Goal: Transaction & Acquisition: Register for event/course

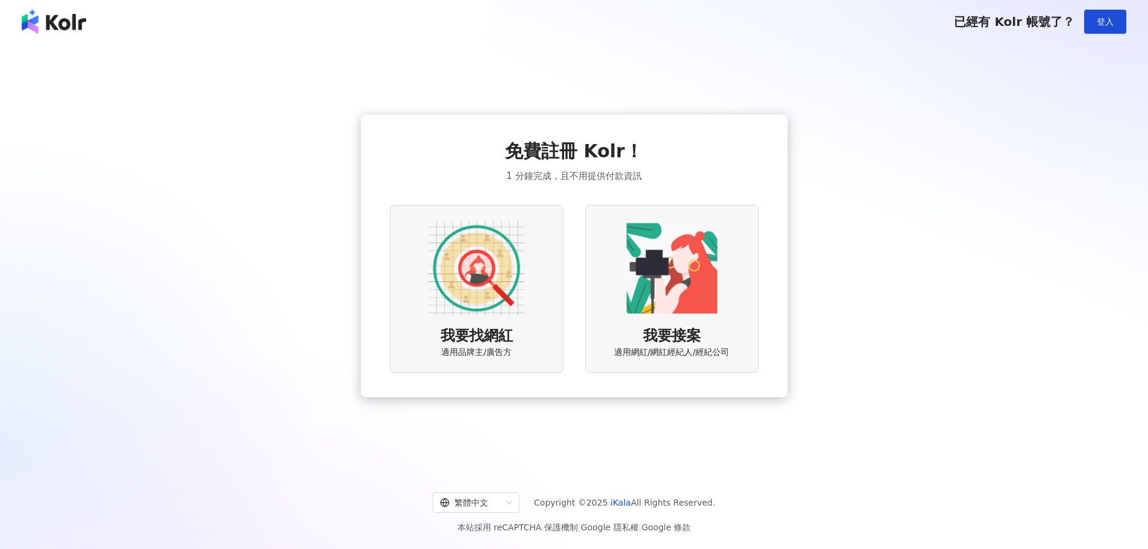
click at [500, 320] on div "我要找網紅 適用品牌主/廣告方" at bounding box center [477, 289] width 174 height 168
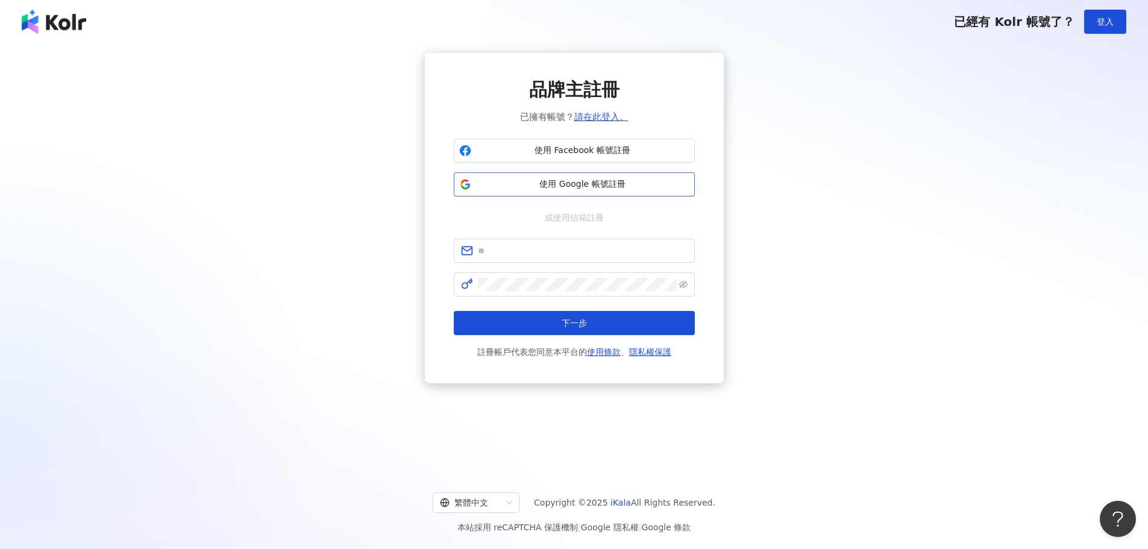
click at [554, 184] on span "使用 Google 帳號註冊" at bounding box center [582, 184] width 213 height 12
click at [571, 183] on span "使用 Google 帳號註冊" at bounding box center [582, 184] width 213 height 12
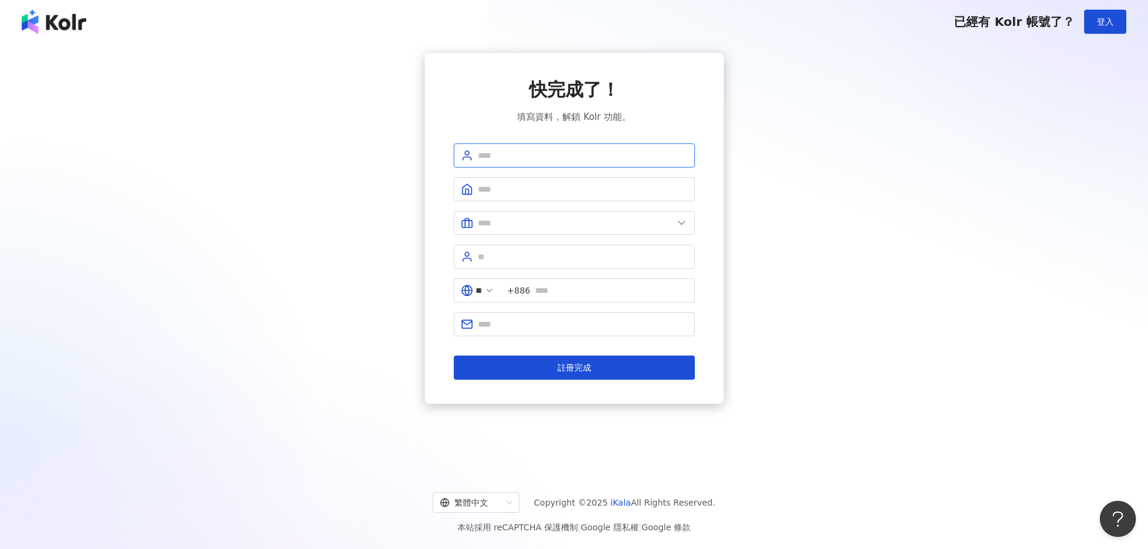
click at [518, 152] on input "text" at bounding box center [583, 155] width 210 height 13
type input "***"
click at [615, 183] on input "text" at bounding box center [583, 189] width 210 height 13
type input "**********"
click at [614, 229] on input "text" at bounding box center [575, 222] width 195 height 13
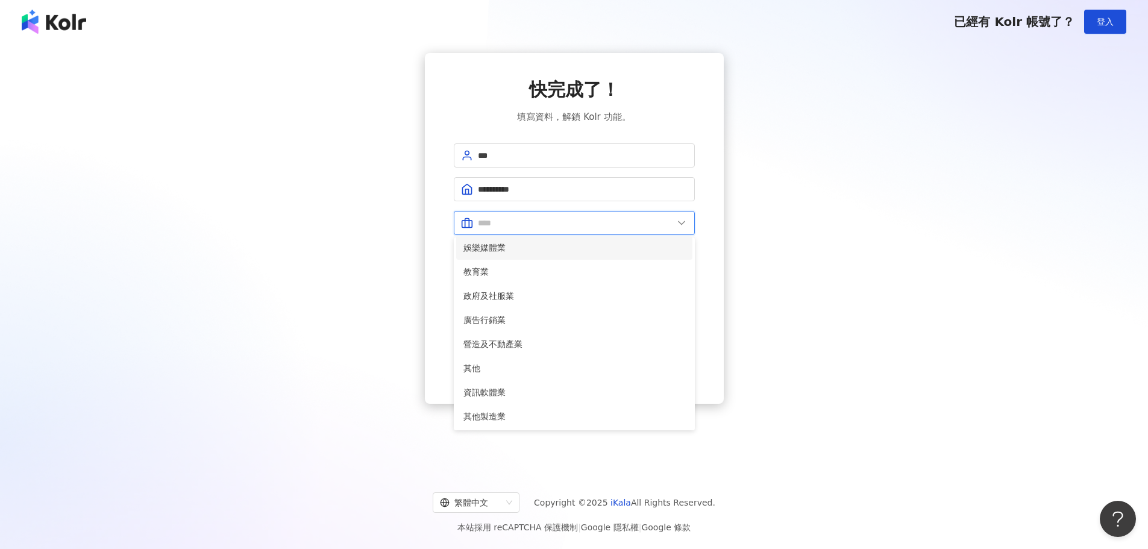
scroll to position [246, 0]
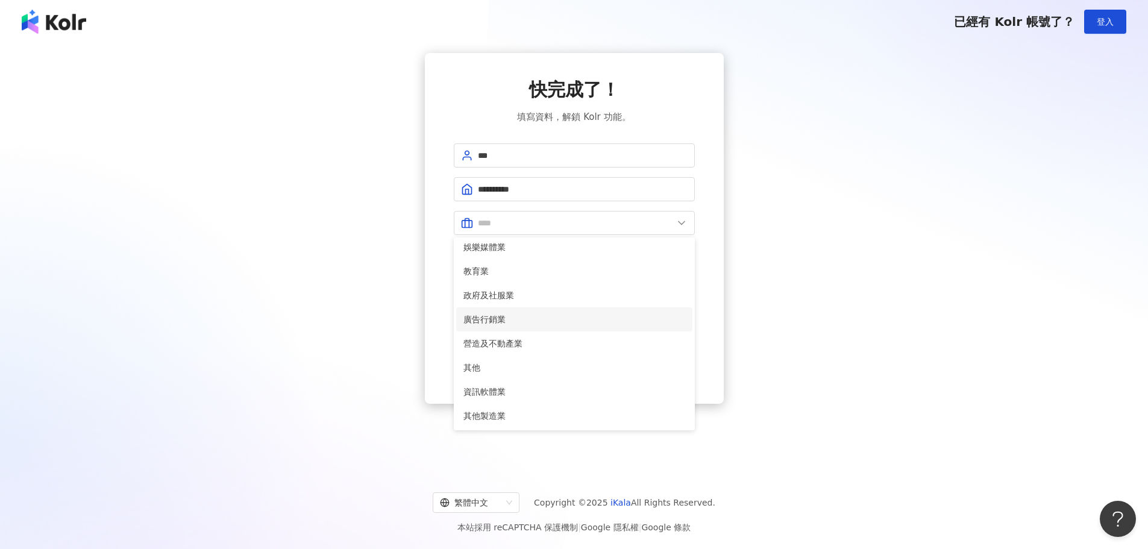
click at [546, 313] on span "廣告行銷業" at bounding box center [574, 319] width 222 height 13
type input "*****"
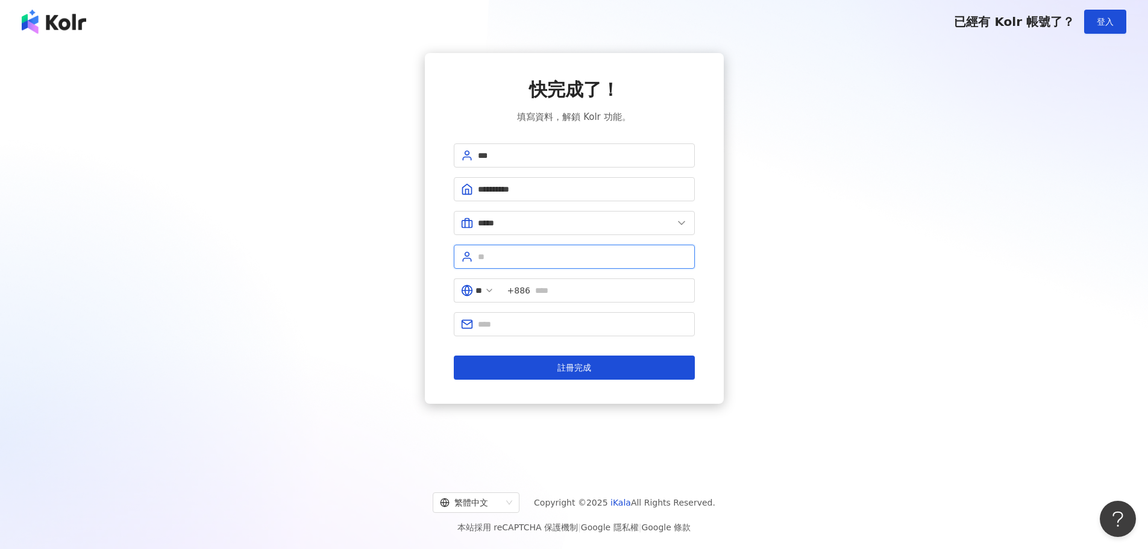
click at [566, 258] on input "text" at bounding box center [583, 256] width 210 height 13
type input "***"
click at [583, 294] on input "text" at bounding box center [611, 290] width 152 height 13
type input "**********"
click at [562, 324] on input "text" at bounding box center [583, 324] width 210 height 13
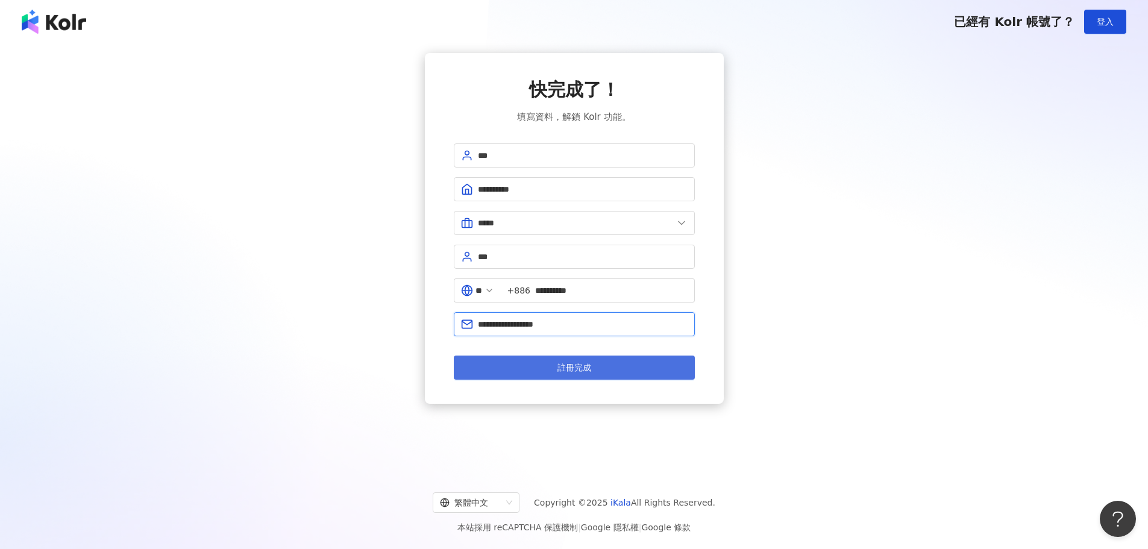
type input "**********"
click at [591, 371] on button "註冊完成" at bounding box center [574, 368] width 241 height 24
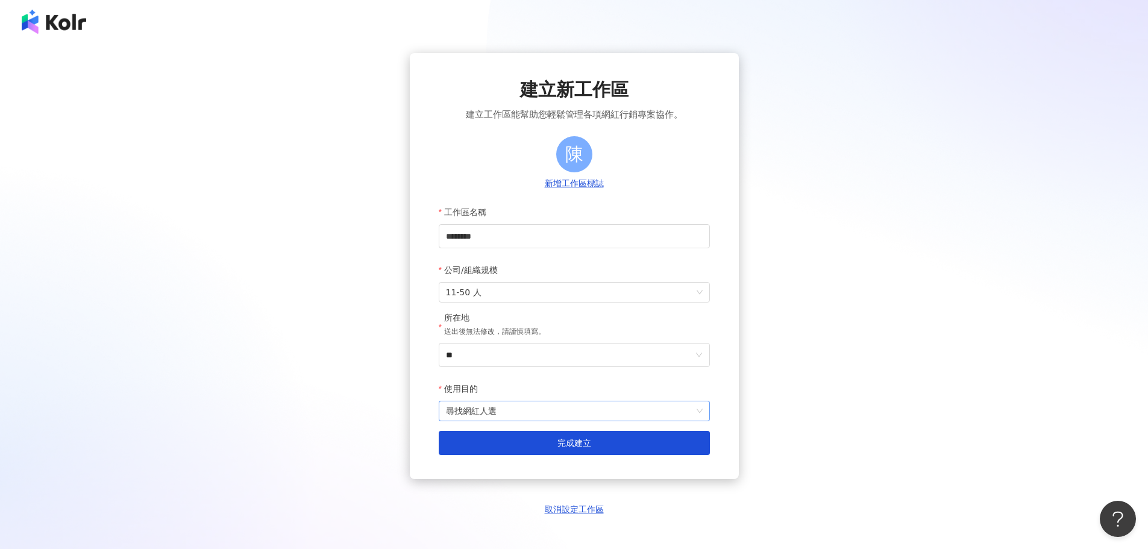
click at [596, 410] on span "尋找網紅人選" at bounding box center [574, 410] width 257 height 19
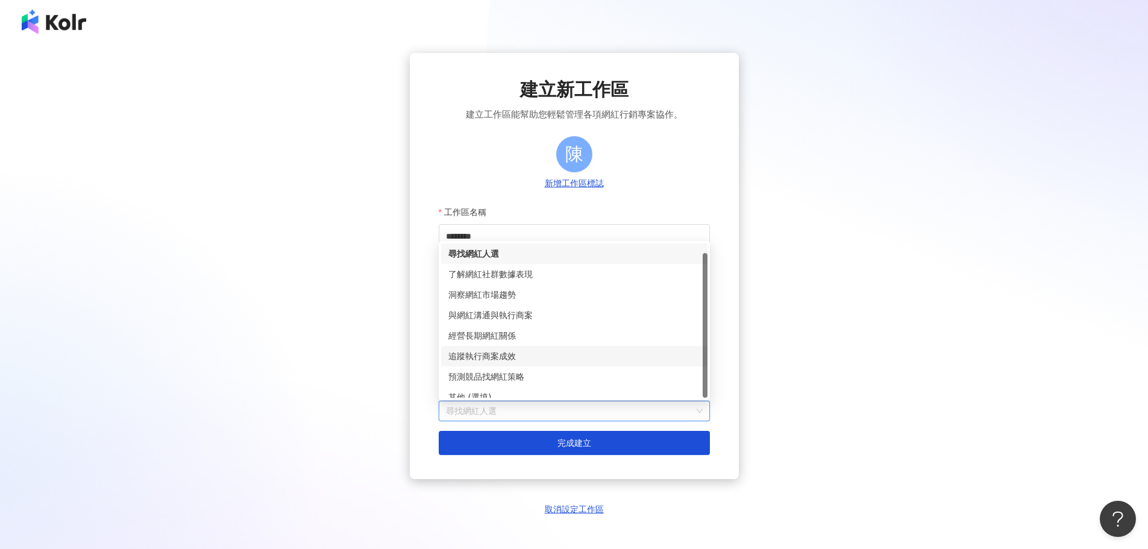
scroll to position [10, 0]
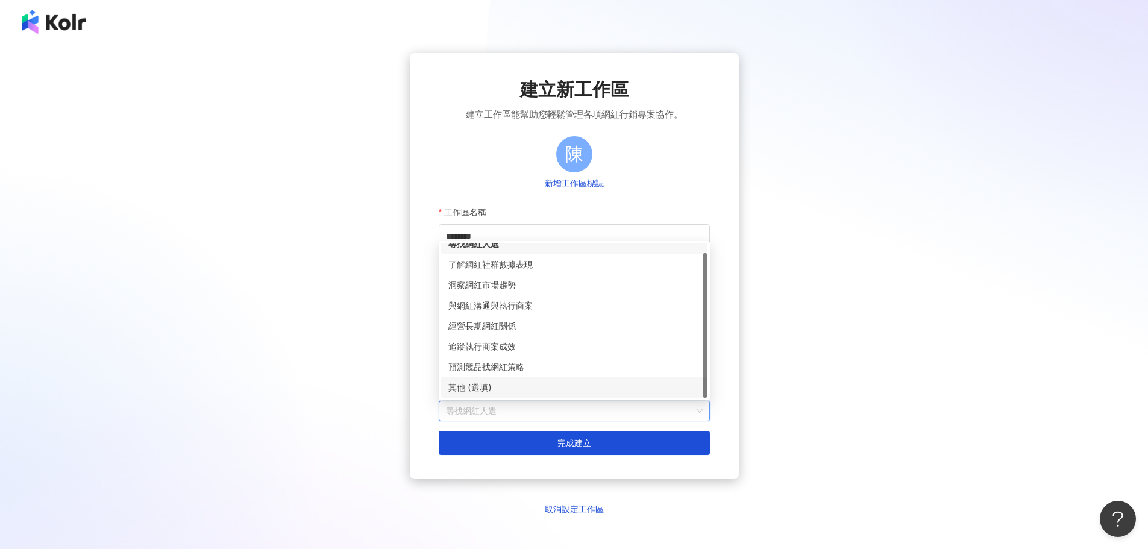
click at [427, 416] on div "建立新工作區 建立工作區能幫助您輕鬆管理各項網紅行銷專案協作。 陳 新增工作區標誌 工作區名稱 ******** 公司/組織規模 11-50 人 所在地 送出…" at bounding box center [574, 266] width 329 height 426
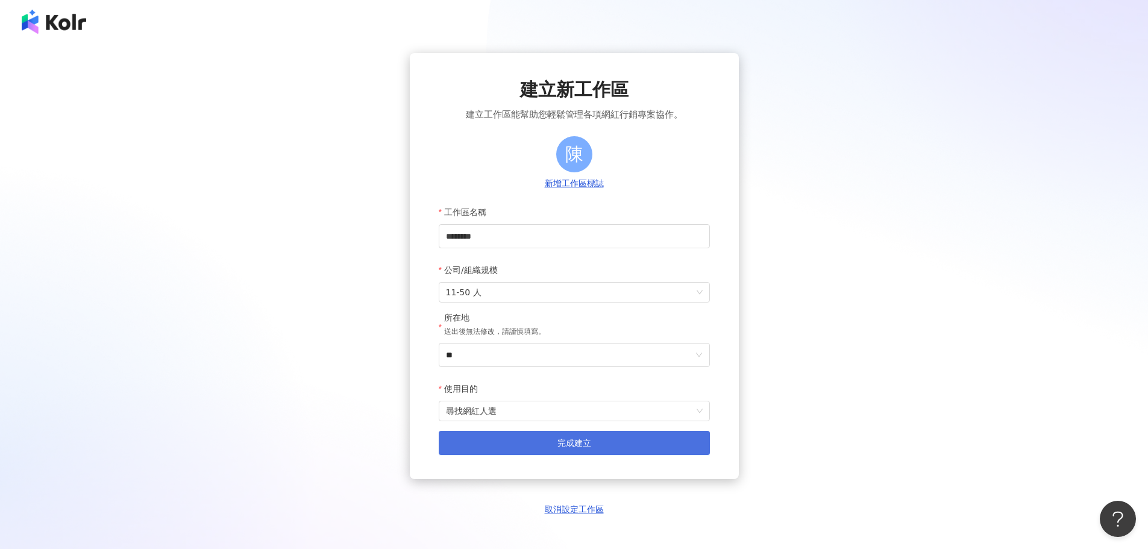
click at [539, 443] on button "完成建立" at bounding box center [574, 443] width 271 height 24
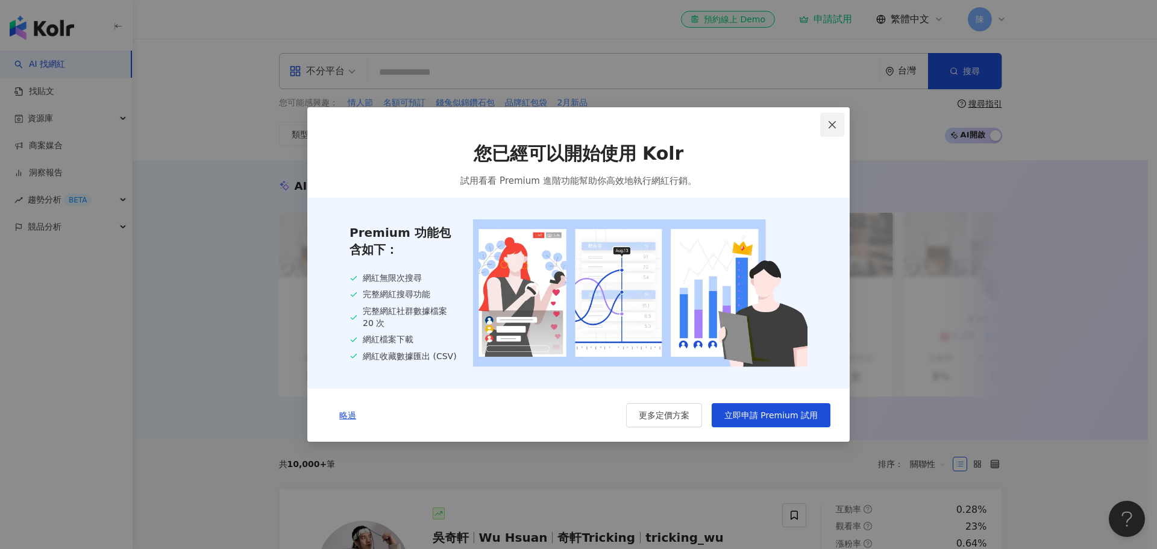
click at [829, 120] on icon "close" at bounding box center [832, 125] width 10 height 10
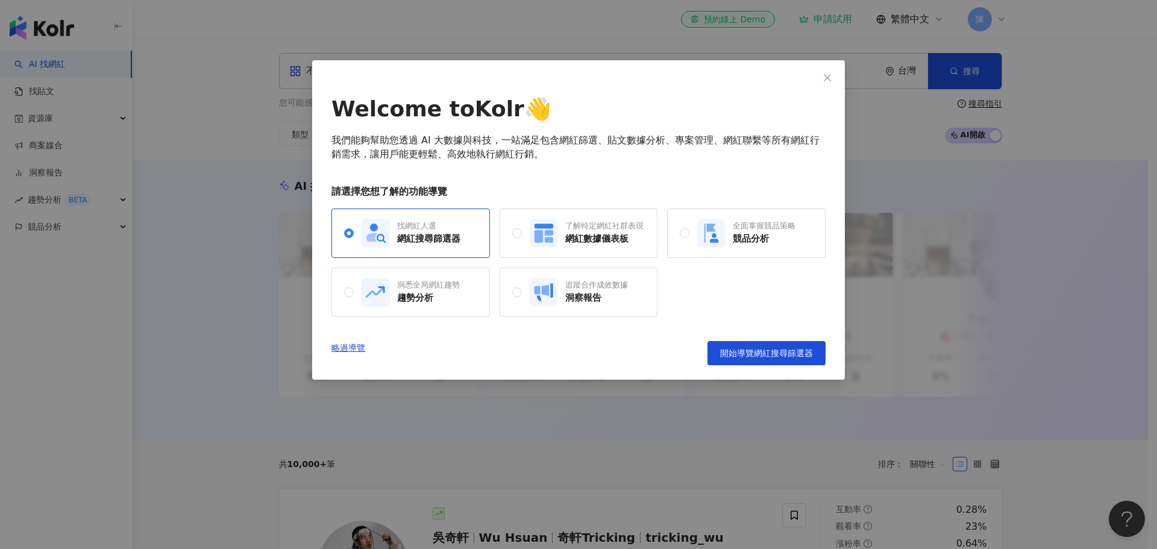
drag, startPoint x: 786, startPoint y: 358, endPoint x: 560, endPoint y: 356, distance: 226.0
click at [560, 356] on div "略過導覽 開始導覽網紅搜尋篩選器" at bounding box center [578, 353] width 494 height 24
click at [726, 233] on div "全面掌握競品策略 競品分析" at bounding box center [746, 233] width 99 height 29
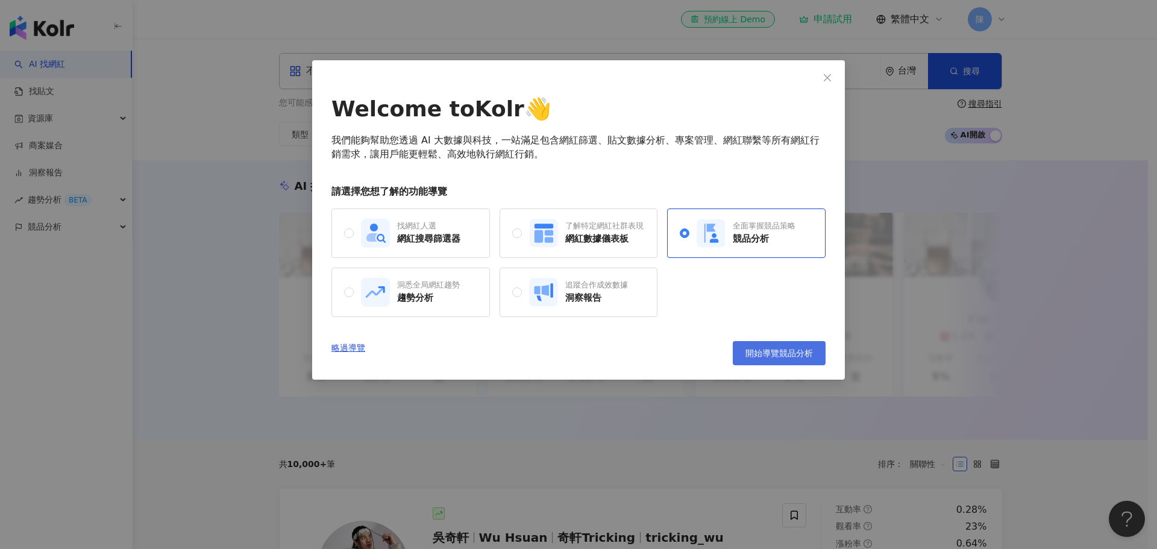
click at [760, 353] on span "開始導覽競品分析" at bounding box center [780, 353] width 68 height 10
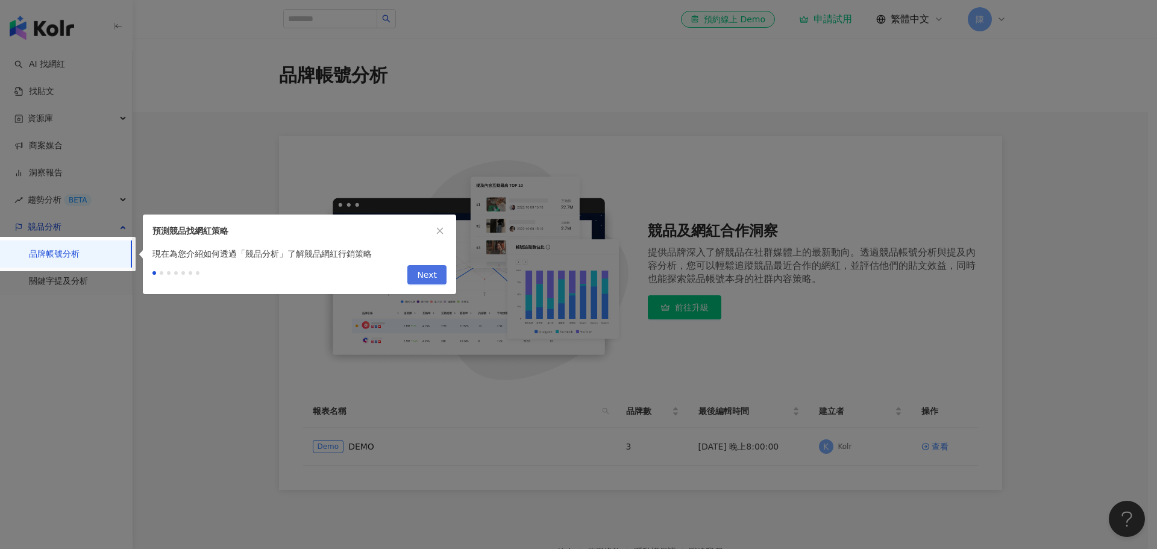
click at [436, 276] on span "Next" at bounding box center [427, 275] width 20 height 19
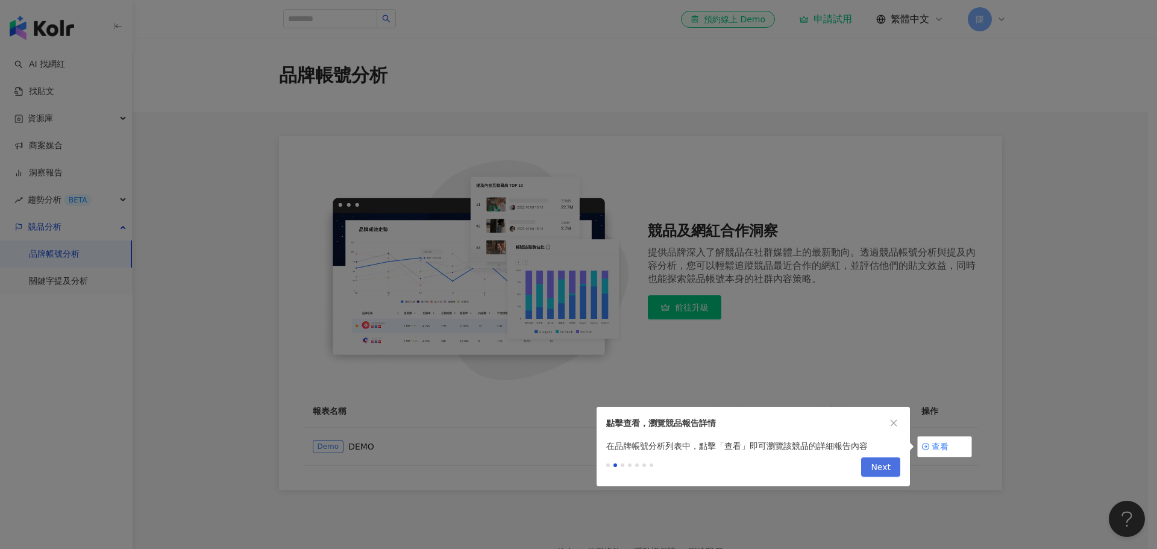
click at [887, 461] on span "Next" at bounding box center [881, 467] width 20 height 19
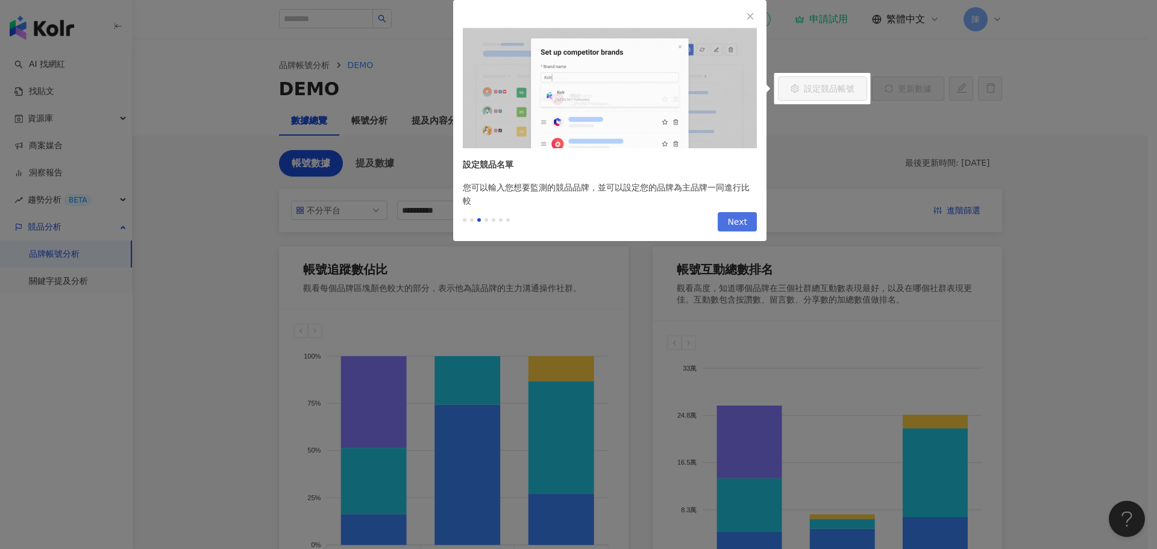
click at [739, 221] on span "Next" at bounding box center [737, 222] width 20 height 19
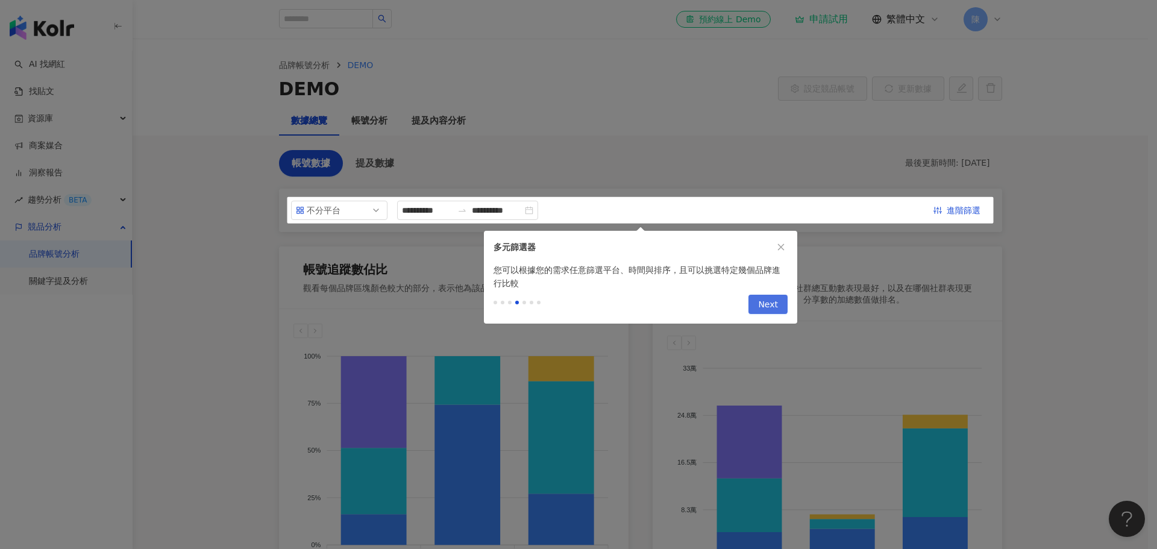
click at [762, 301] on span "Next" at bounding box center [768, 304] width 20 height 19
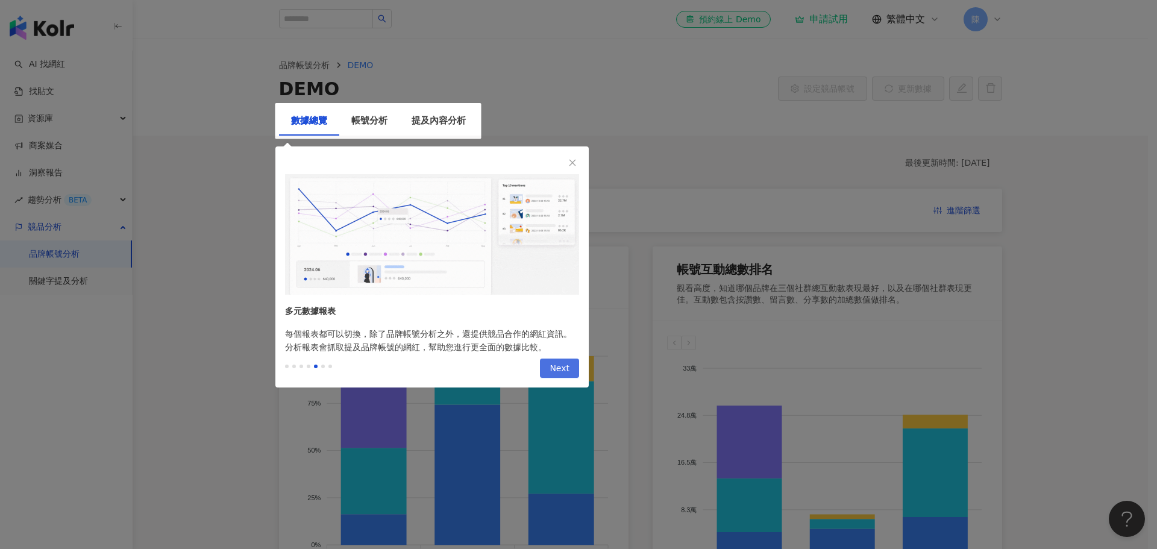
click at [577, 369] on button "Next" at bounding box center [559, 368] width 39 height 19
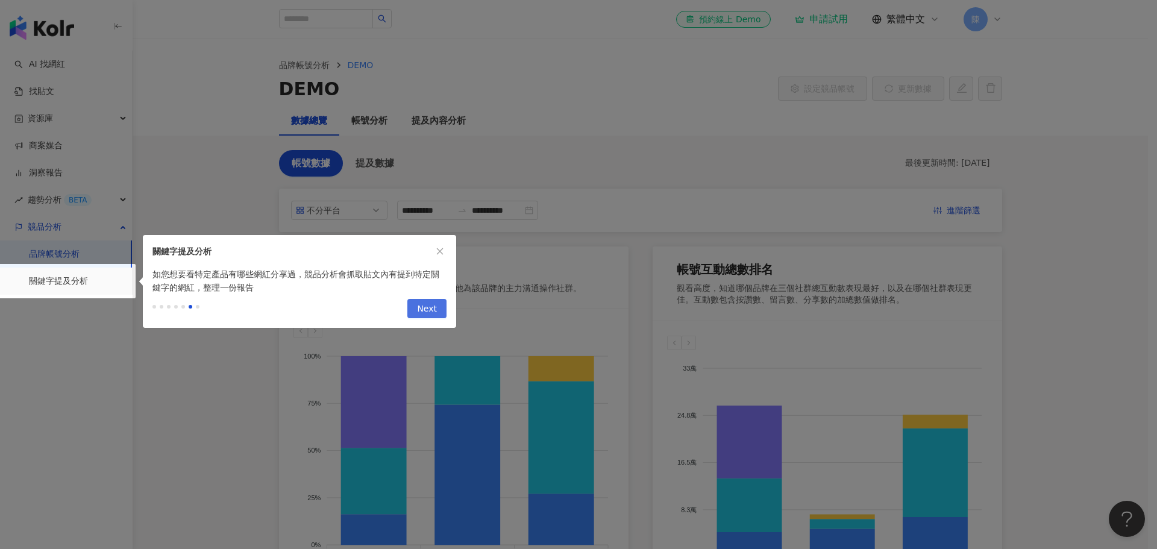
click at [438, 313] on button "Next" at bounding box center [426, 308] width 39 height 19
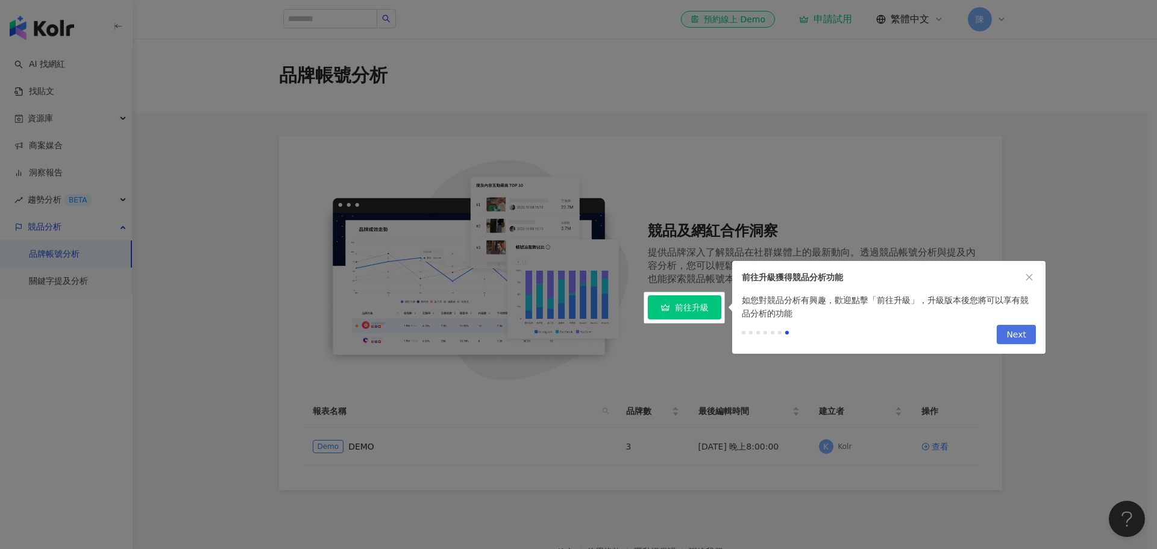
click at [1025, 336] on span "Next" at bounding box center [1016, 334] width 20 height 19
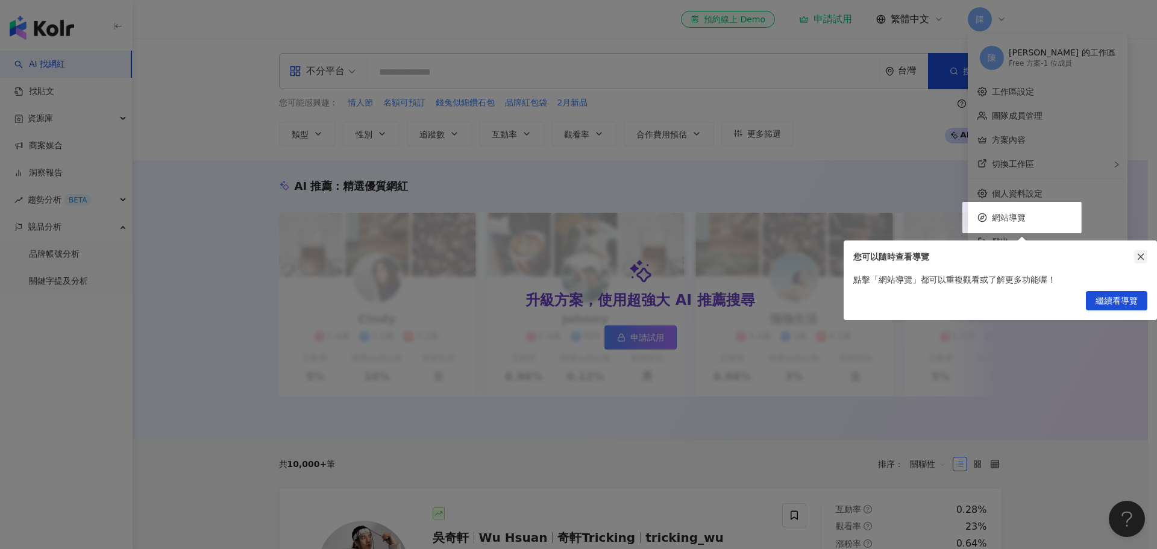
click at [1142, 253] on icon "close" at bounding box center [1141, 257] width 8 height 8
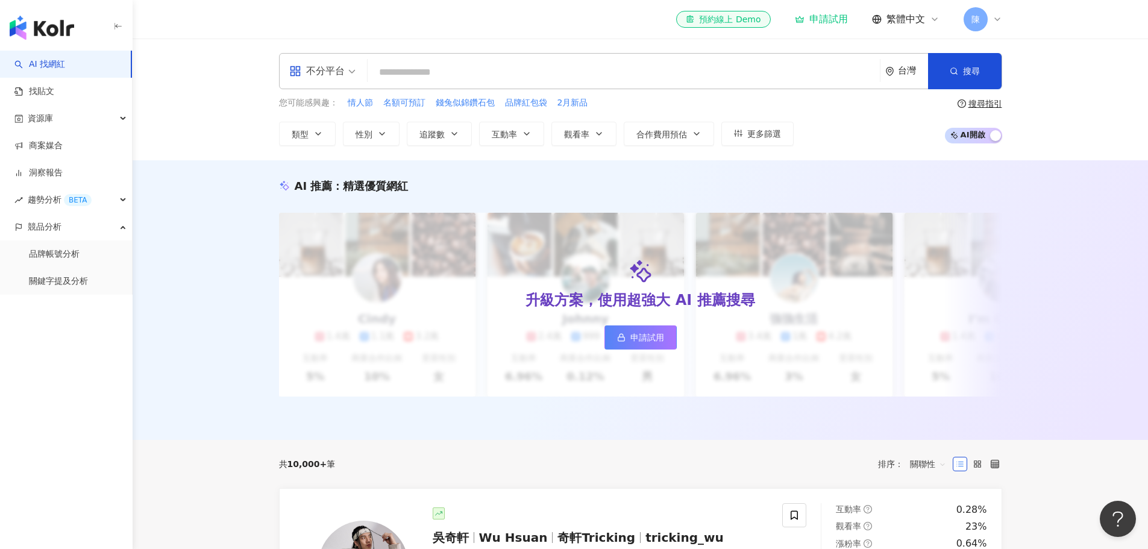
click at [981, 21] on span "陳" at bounding box center [976, 19] width 24 height 24
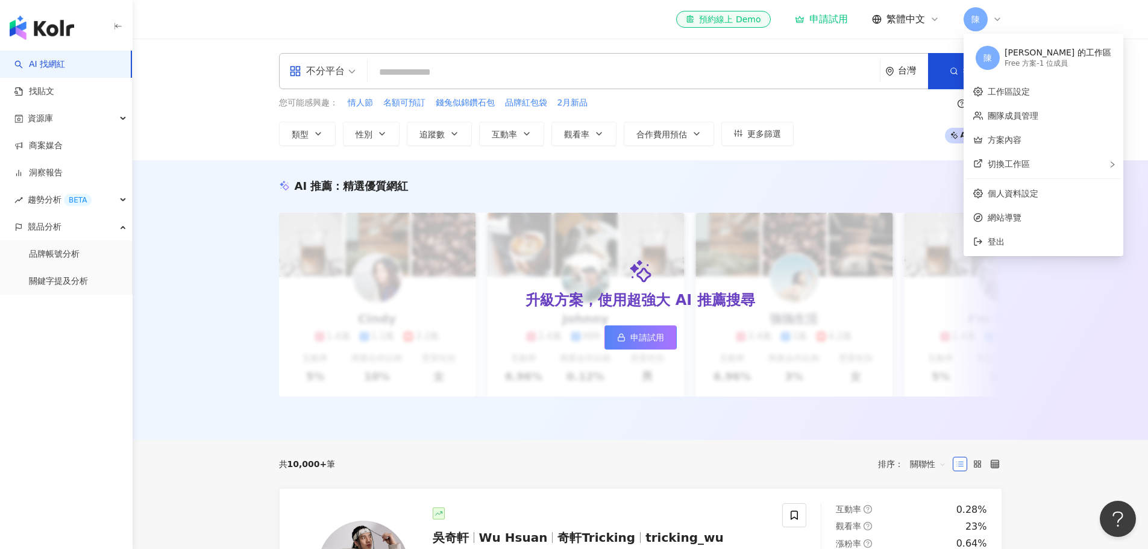
click at [1026, 52] on div "[PERSON_NAME] 的工作區" at bounding box center [1058, 53] width 107 height 12
click at [1025, 92] on link "工作區設定" at bounding box center [1009, 92] width 42 height 10
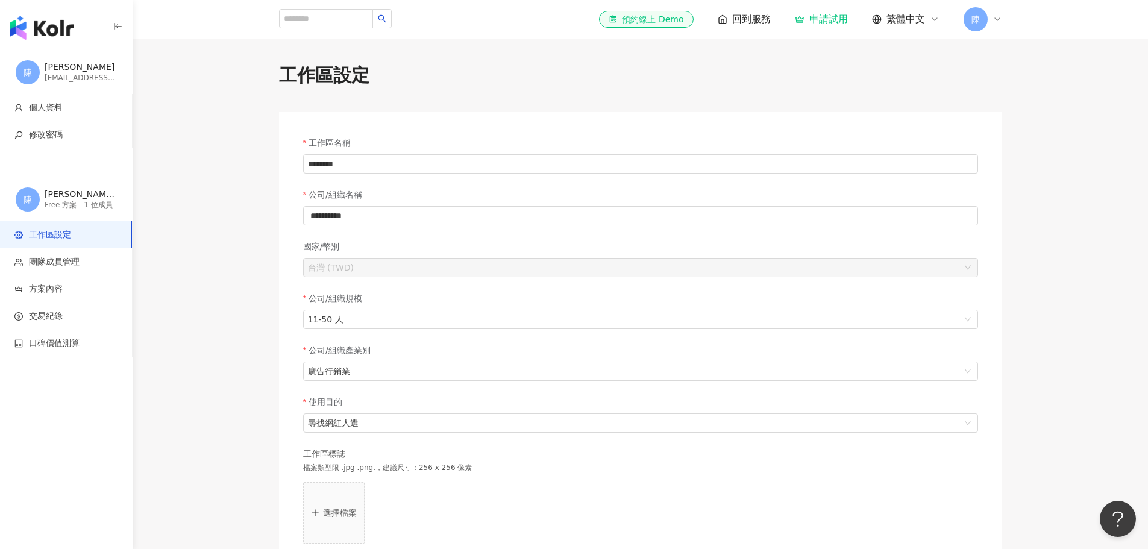
click at [92, 75] on div "[EMAIL_ADDRESS][DOMAIN_NAME]" at bounding box center [81, 78] width 72 height 10
click at [325, 220] on input "**********" at bounding box center [640, 215] width 675 height 19
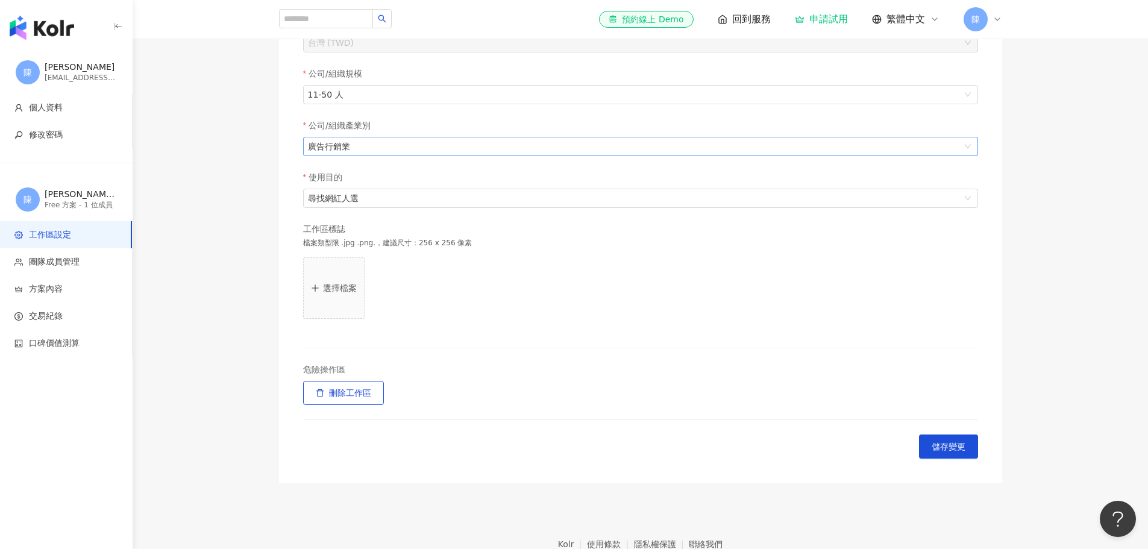
scroll to position [241, 0]
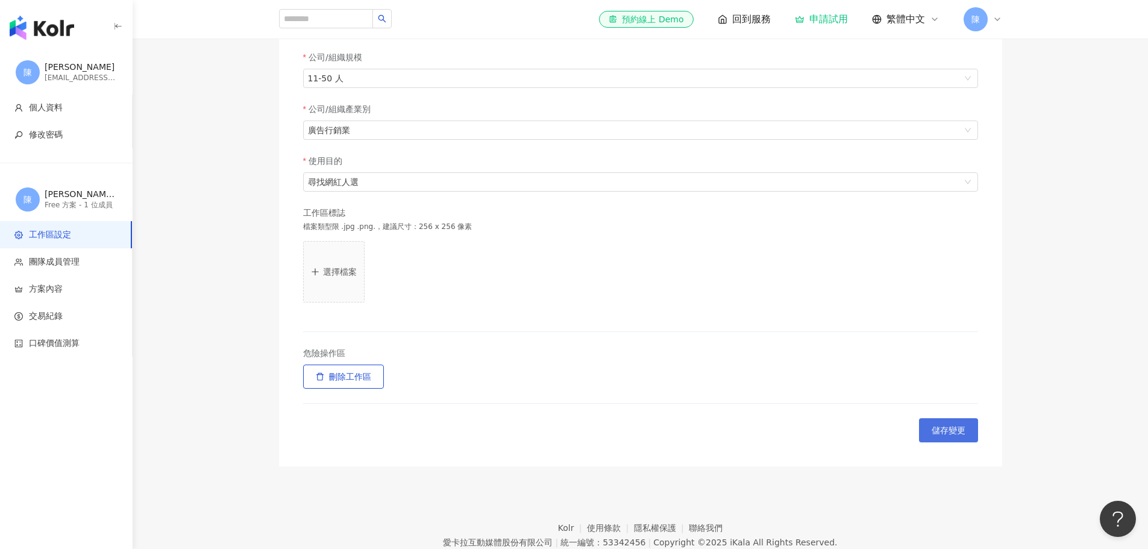
type input "**********"
click at [957, 435] on span "儲存變更" at bounding box center [949, 430] width 34 height 10
click at [754, 13] on span "回到服務" at bounding box center [751, 19] width 39 height 13
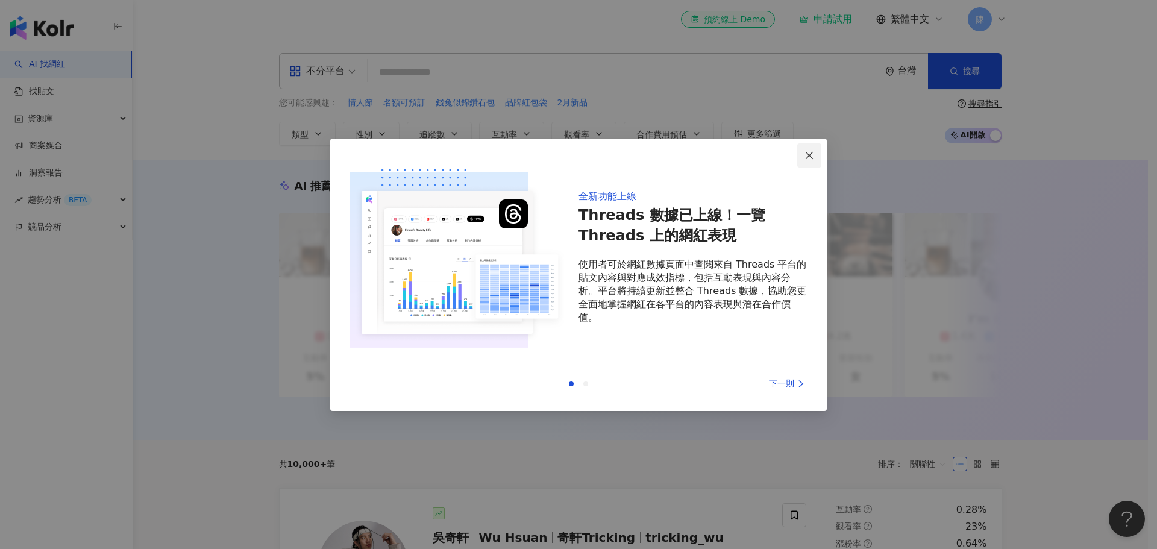
click at [810, 151] on icon "close" at bounding box center [810, 156] width 10 height 10
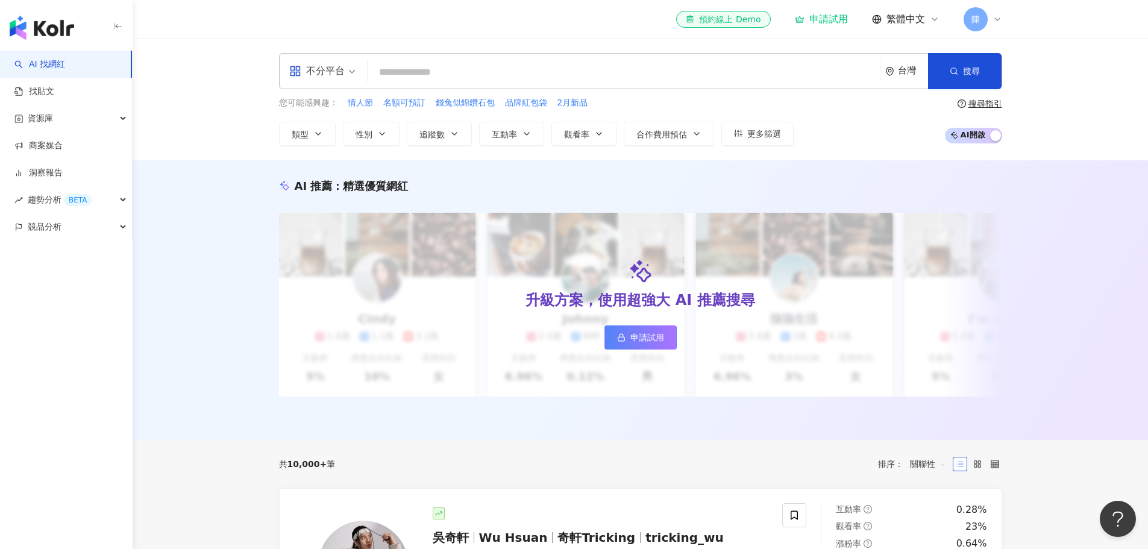
click at [994, 21] on icon at bounding box center [998, 19] width 10 height 10
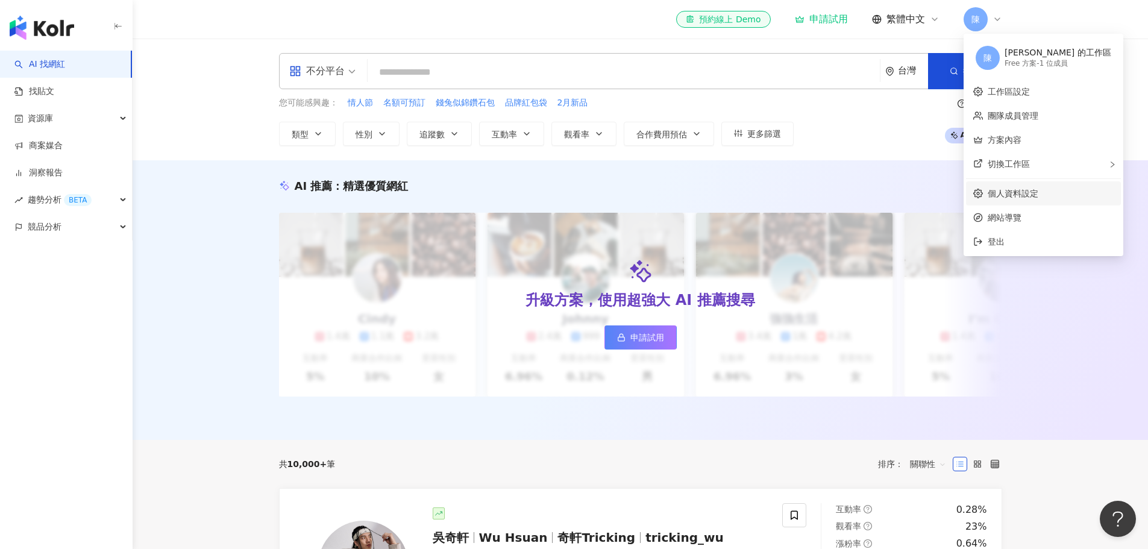
click at [1019, 196] on link "個人資料設定" at bounding box center [1013, 194] width 51 height 10
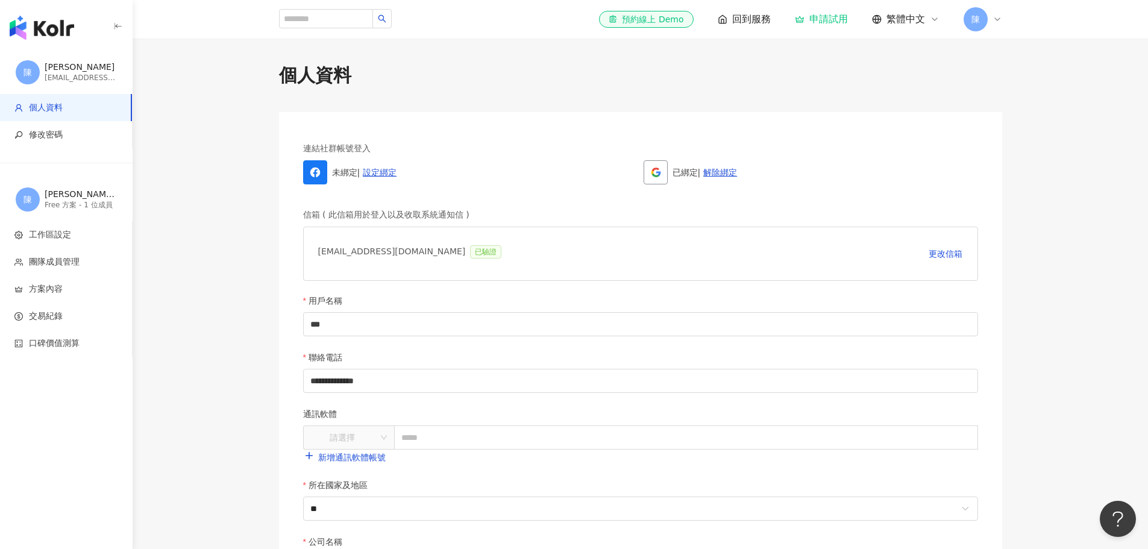
click at [57, 64] on div "[PERSON_NAME]" at bounding box center [81, 67] width 72 height 12
click at [66, 260] on span "團隊成員管理" at bounding box center [54, 262] width 51 height 12
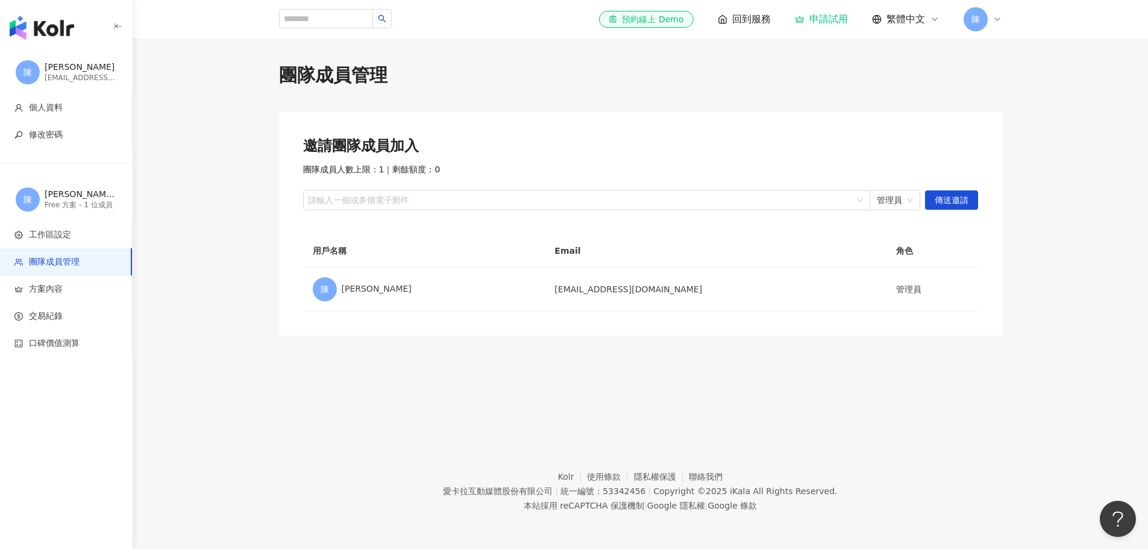
click at [215, 147] on main "團隊成員管理 邀請團隊成員加入 團隊成員人數上限：1 ｜ 剩餘額度：0 請輸入一個或多個電子郵件 管理員 傳送邀請 用戶名稱 Email 角色 陳 陳信源 s…" at bounding box center [641, 199] width 1016 height 273
click at [39, 23] on img "button" at bounding box center [42, 28] width 64 height 24
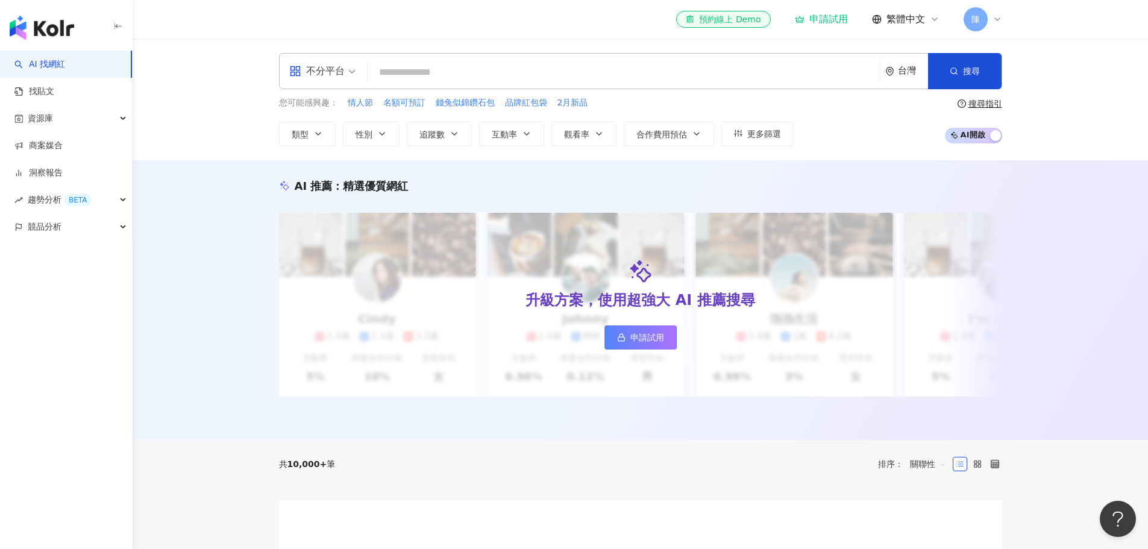
click at [999, 19] on icon at bounding box center [997, 19] width 5 height 2
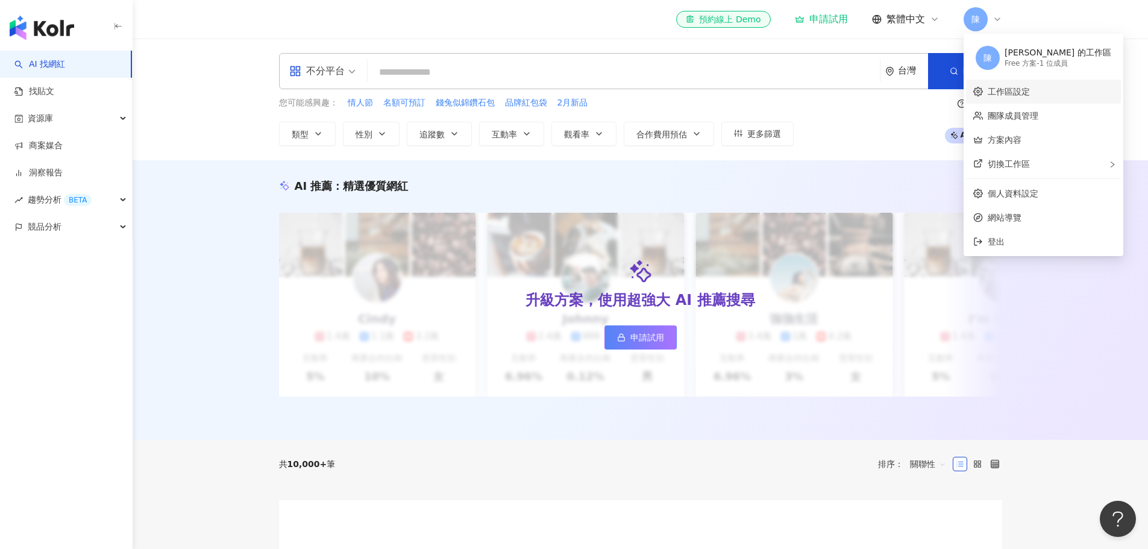
click at [1008, 92] on link "工作區設定" at bounding box center [1009, 92] width 42 height 10
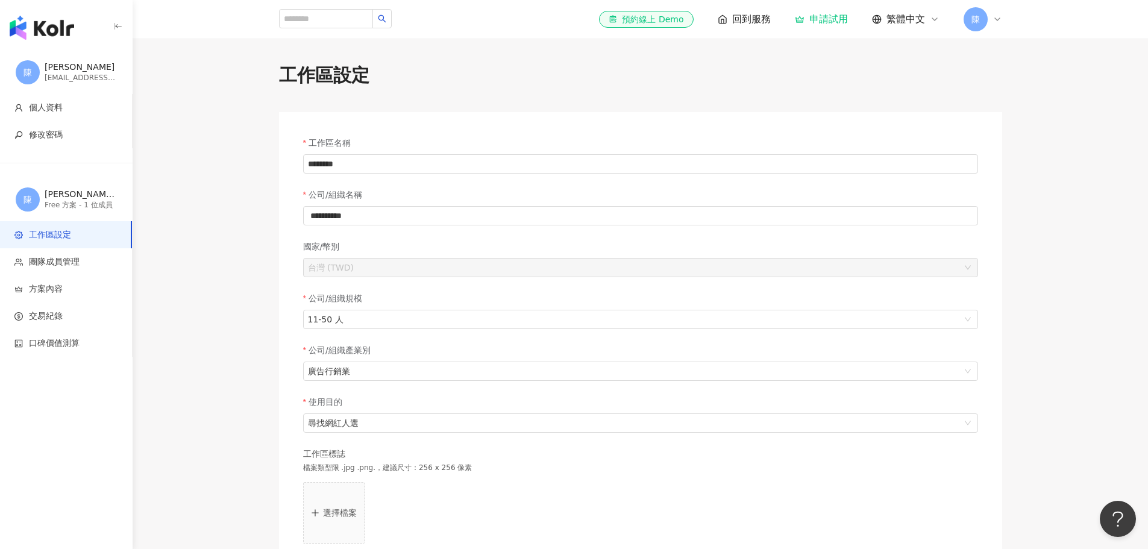
click at [987, 21] on span "陳" at bounding box center [976, 19] width 24 height 24
click at [1037, 163] on div "切換工作區" at bounding box center [1043, 164] width 155 height 24
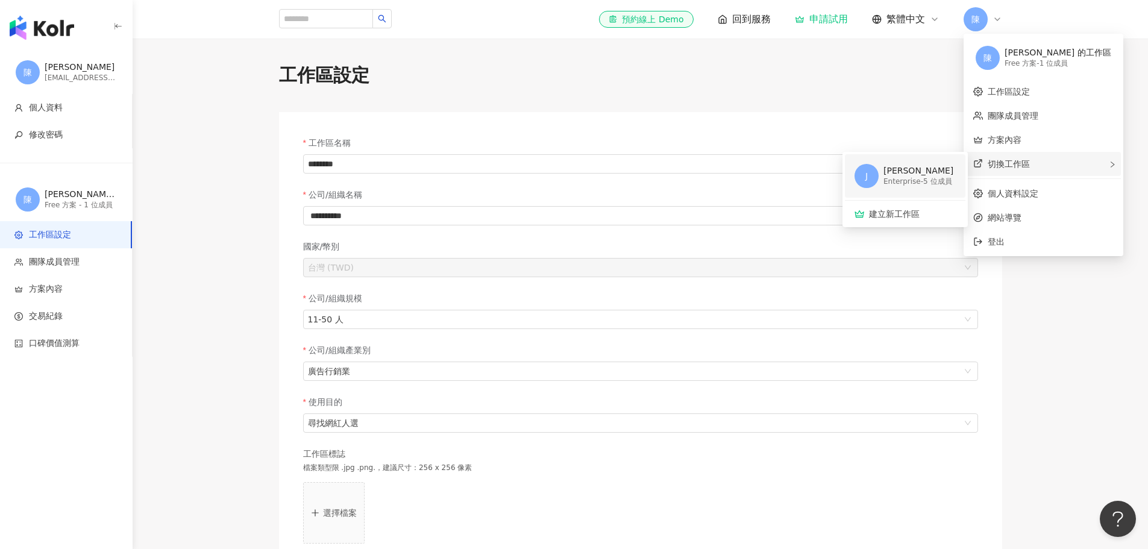
click at [920, 174] on div "[PERSON_NAME]" at bounding box center [919, 171] width 70 height 12
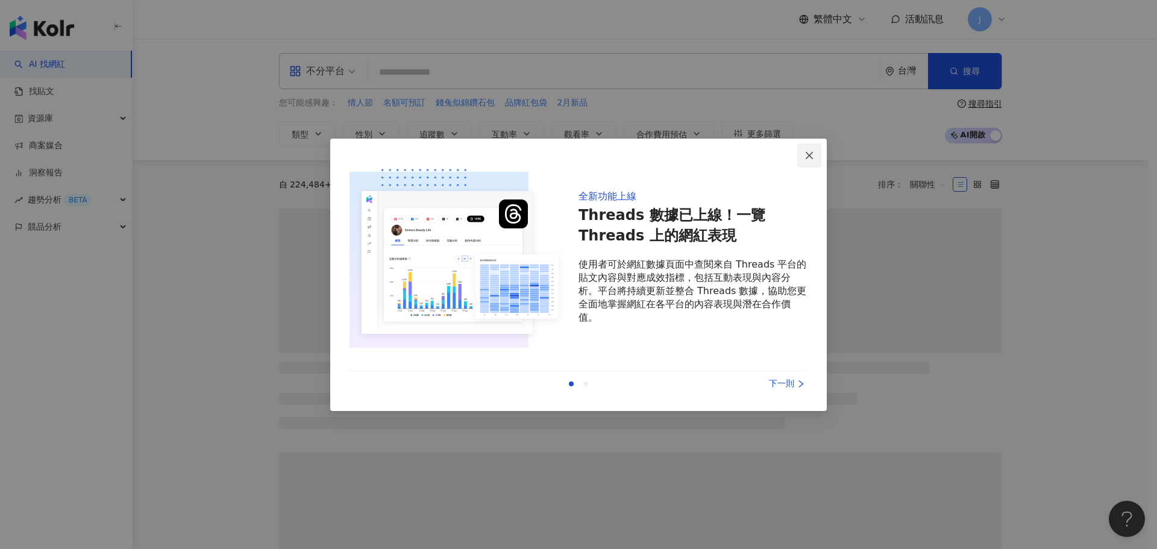
click at [808, 150] on button "Close" at bounding box center [809, 155] width 24 height 24
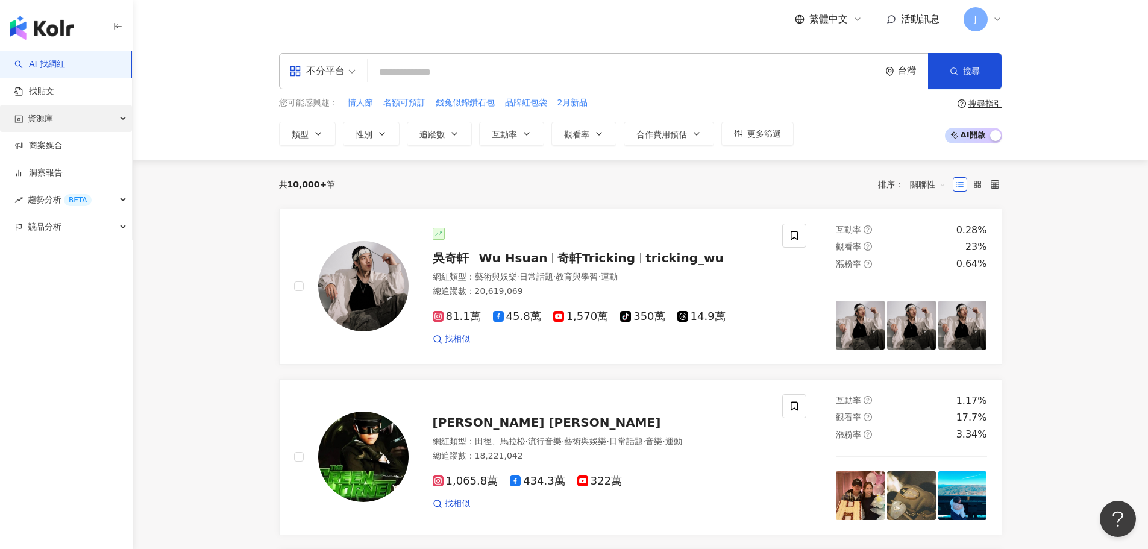
click at [125, 119] on icon "button" at bounding box center [124, 119] width 6 height 0
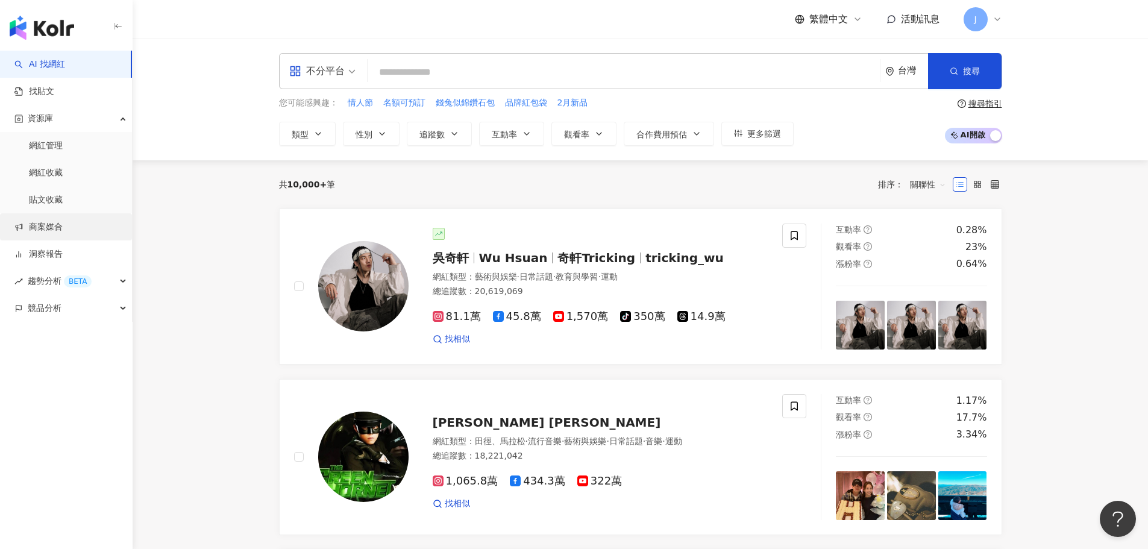
click at [60, 231] on link "商案媒合" at bounding box center [38, 227] width 48 height 12
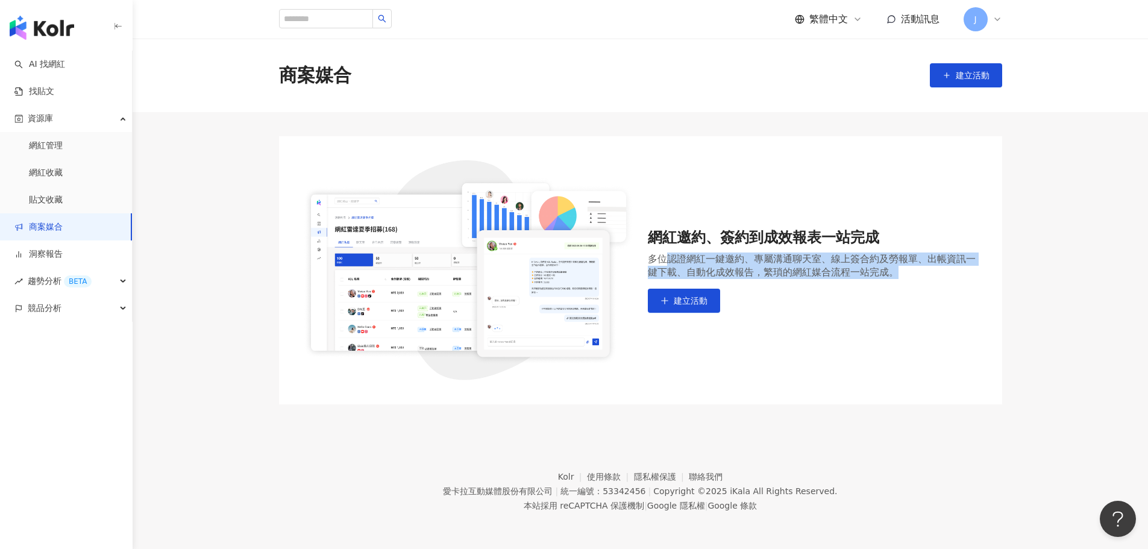
drag, startPoint x: 671, startPoint y: 256, endPoint x: 913, endPoint y: 269, distance: 242.6
click at [913, 269] on div "多位認證網紅一鍵邀約、專屬溝通聊天室、線上簽合約及勞報單、出帳資訊一鍵下載、自動化成效報告，繁瑣的網紅媒合流程一站完成。" at bounding box center [813, 266] width 330 height 27
drag, startPoint x: 913, startPoint y: 269, endPoint x: 643, endPoint y: 238, distance: 271.8
click at [643, 238] on div "網紅邀約、簽約到成效報表一站完成 多位認證網紅一鍵邀約、專屬溝通聊天室、線上簽合約及勞報單、出帳資訊一鍵下載、自動化成效報告，繁瑣的網紅媒合流程一站完成。 建…" at bounding box center [640, 270] width 675 height 220
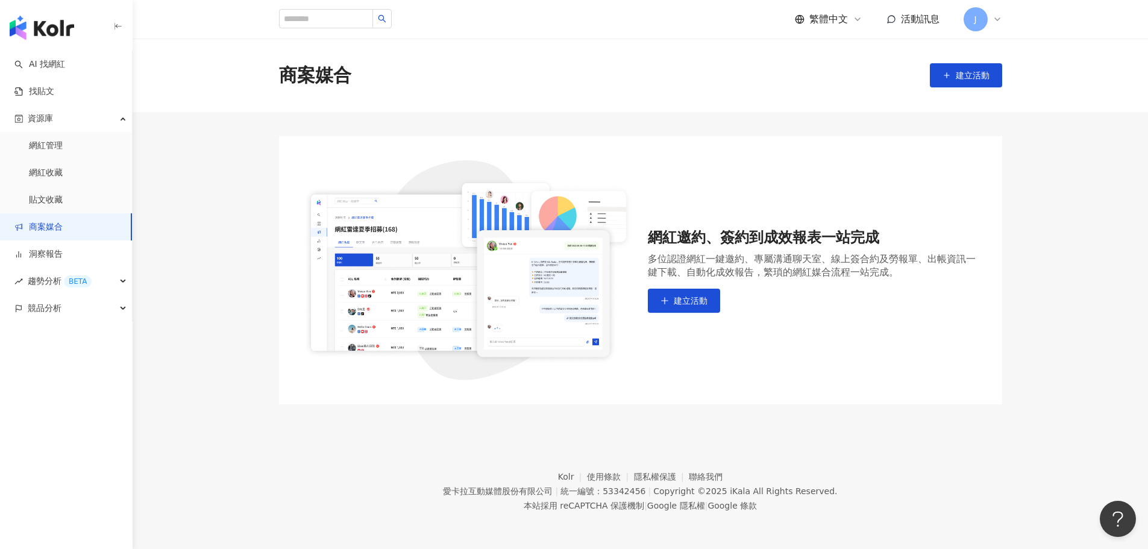
click at [528, 70] on div "商案媒合 建立活動" at bounding box center [640, 75] width 771 height 25
click at [63, 254] on link "洞察報告" at bounding box center [38, 254] width 48 height 12
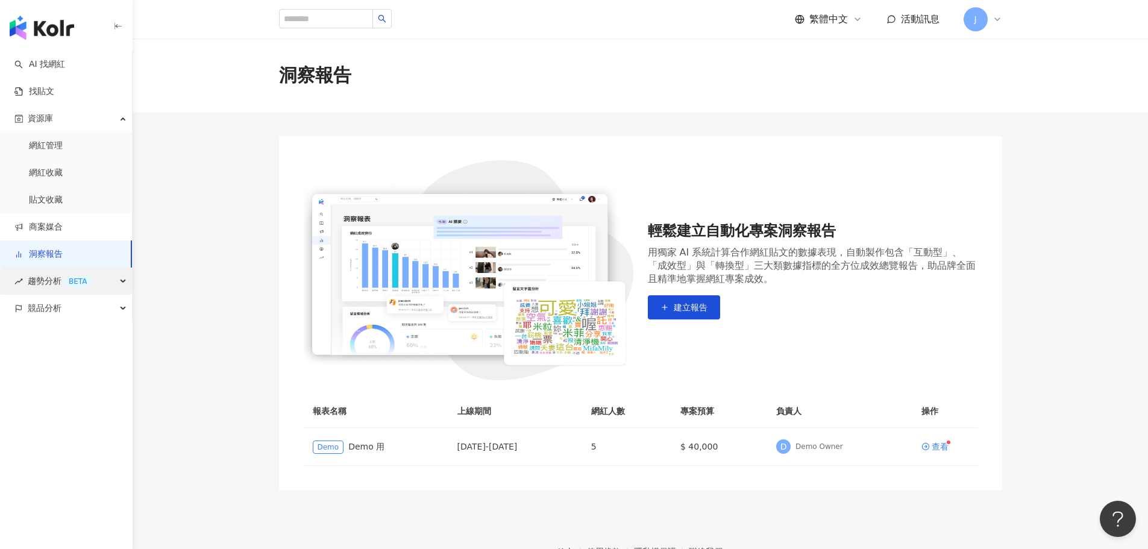
click at [102, 287] on div "趨勢分析 BETA" at bounding box center [66, 281] width 132 height 27
click at [74, 307] on link "Hashtag 排行" at bounding box center [56, 309] width 55 height 12
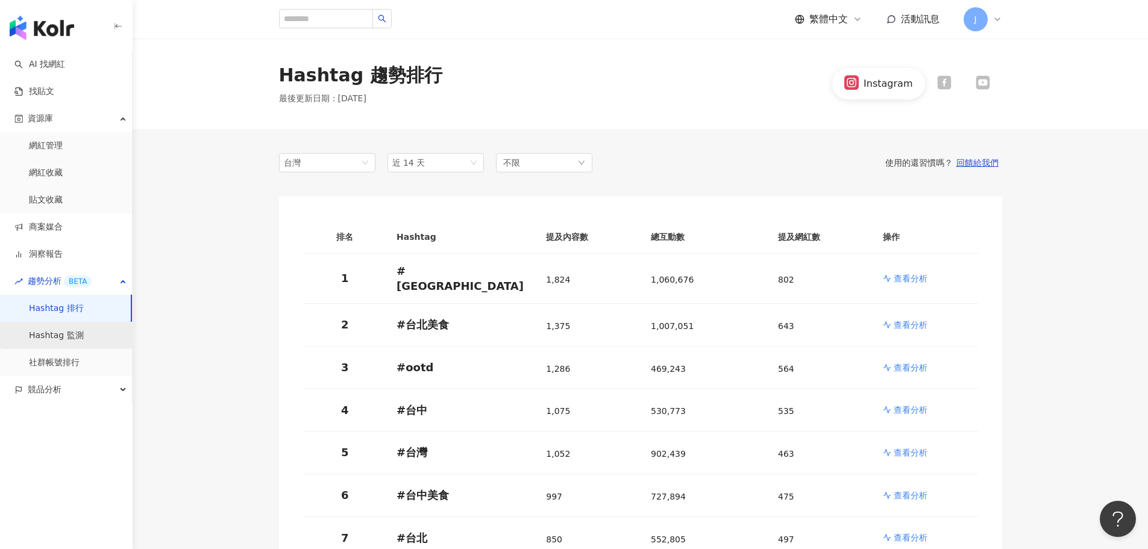
click at [74, 333] on link "Hashtag 監測" at bounding box center [56, 336] width 55 height 12
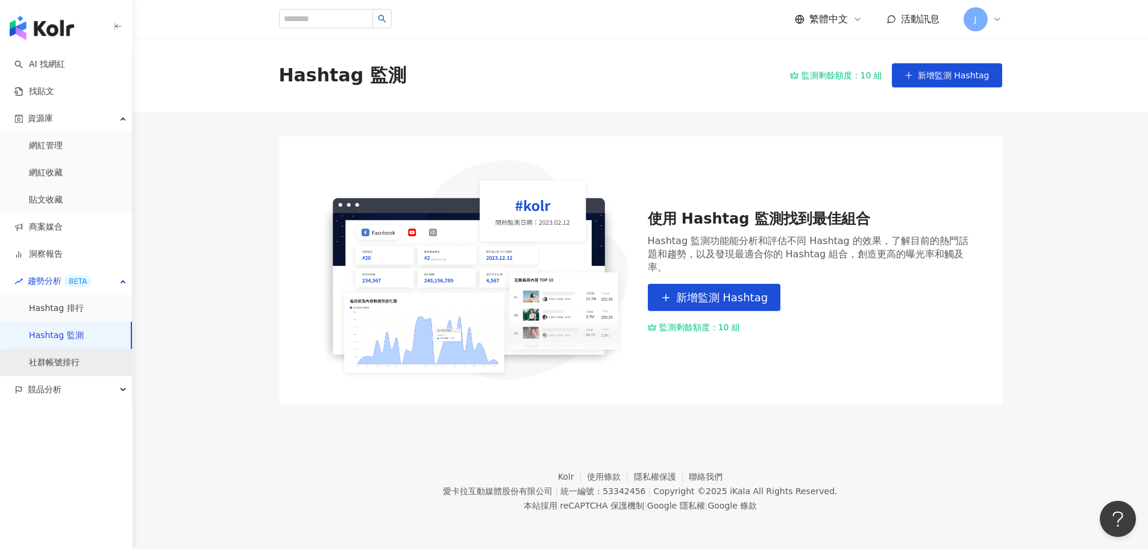
click at [77, 364] on link "社群帳號排行" at bounding box center [54, 363] width 51 height 12
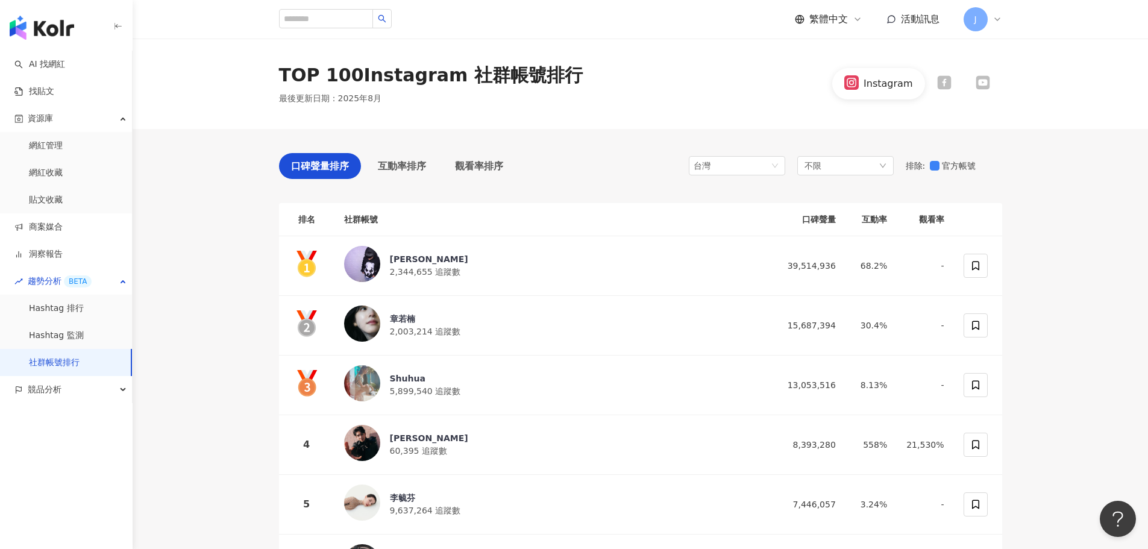
click at [444, 75] on div "TOP 100 Instagram 社群帳號排行" at bounding box center [431, 75] width 304 height 25
click at [65, 68] on link "AI 找網紅" at bounding box center [39, 64] width 51 height 12
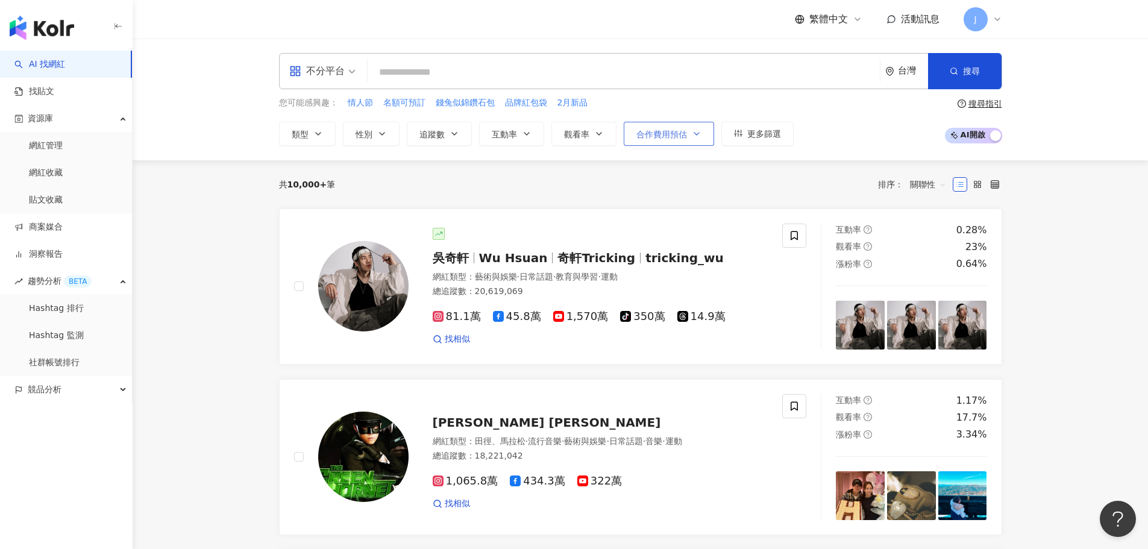
click at [695, 131] on icon "button" at bounding box center [697, 134] width 10 height 10
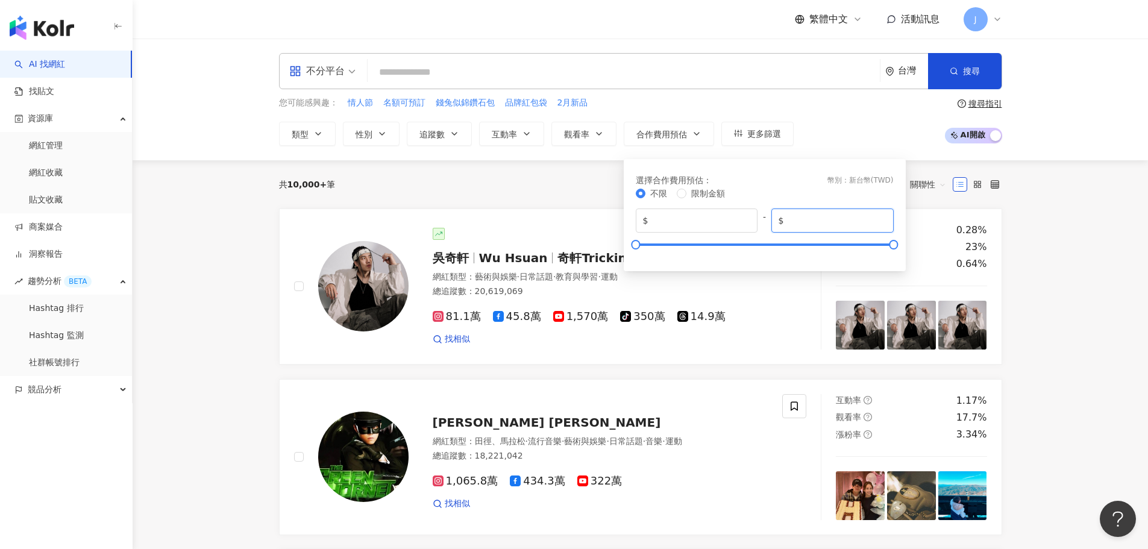
drag, startPoint x: 824, startPoint y: 221, endPoint x: 787, endPoint y: 219, distance: 38.0
click at [787, 219] on input "*******" at bounding box center [837, 220] width 100 height 13
type input "*****"
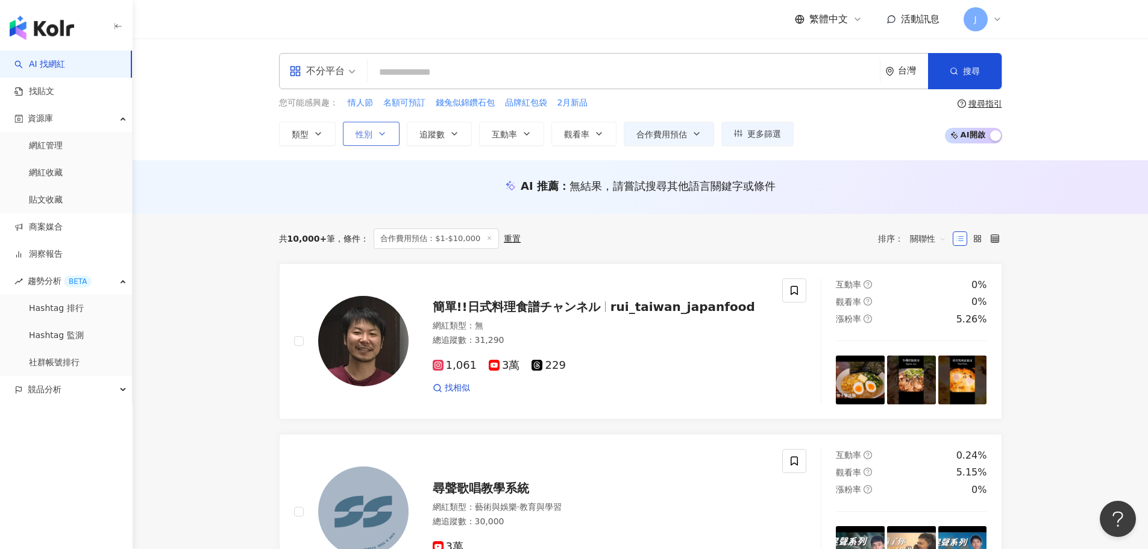
click at [374, 135] on button "性別" at bounding box center [371, 134] width 57 height 24
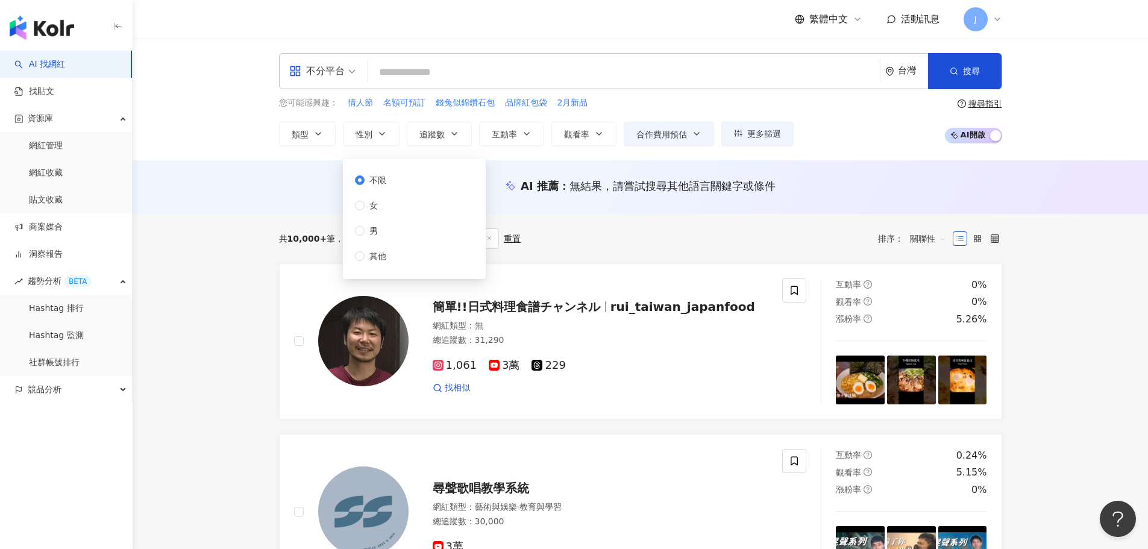
click at [363, 222] on div "不限 女 男 其他" at bounding box center [375, 218] width 41 height 89
click at [376, 230] on span "男" at bounding box center [374, 230] width 18 height 13
click at [318, 133] on icon "button" at bounding box center [318, 134] width 10 height 10
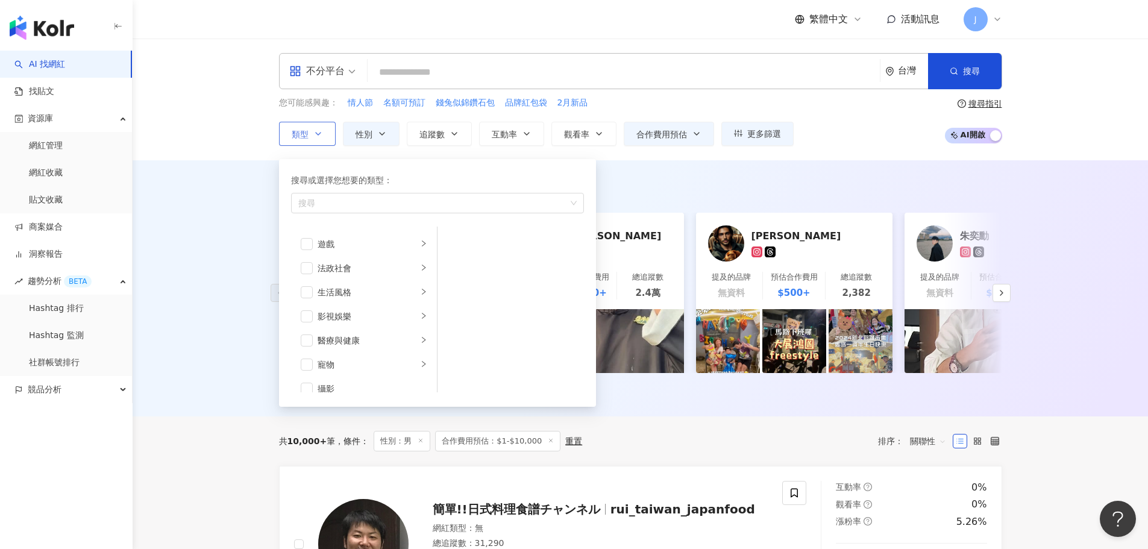
scroll to position [241, 0]
click at [362, 263] on div "生活風格" at bounding box center [368, 265] width 100 height 13
click at [396, 287] on div "運動" at bounding box center [368, 281] width 100 height 13
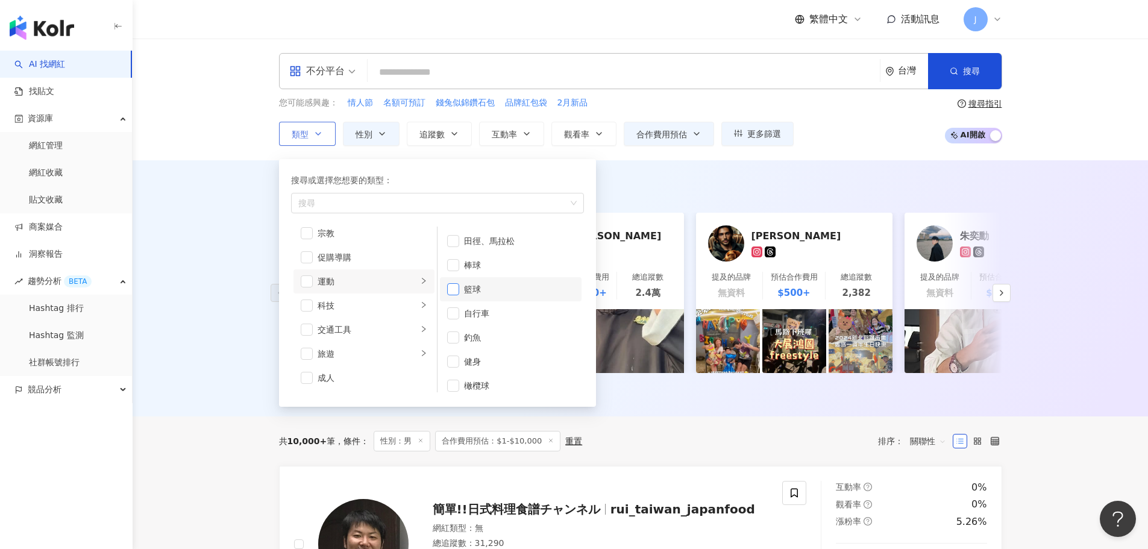
click at [457, 289] on span "button" at bounding box center [453, 289] width 12 height 12
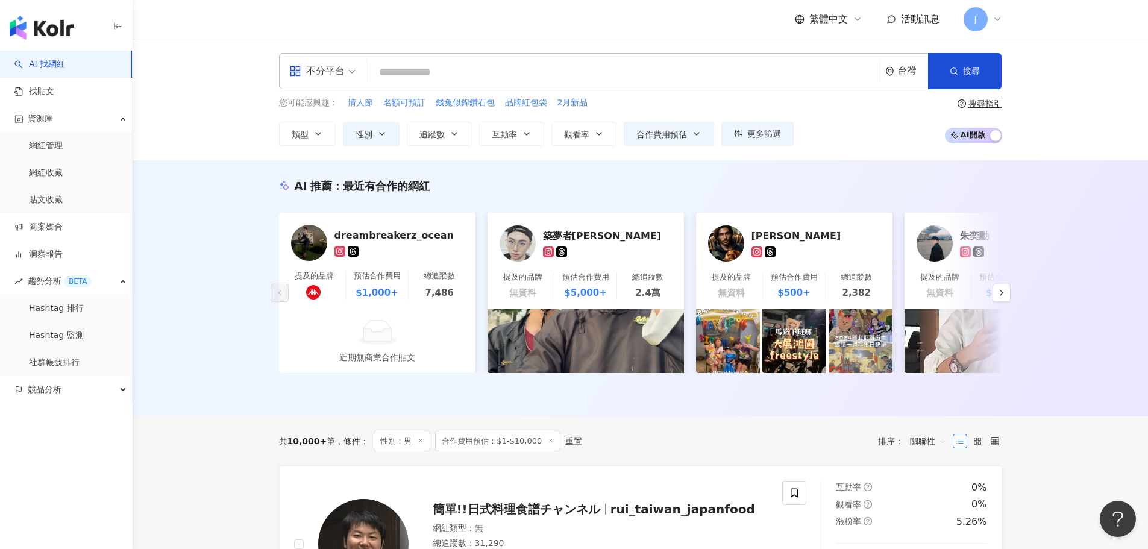
click at [729, 175] on div "AI 推薦 ： 最近有合作的網紅 dreambreakerz_ocean 提及的品牌 預估合作費用 $1,000+ 總追蹤數 7,486 近期無商業合作貼文 …" at bounding box center [641, 288] width 1016 height 256
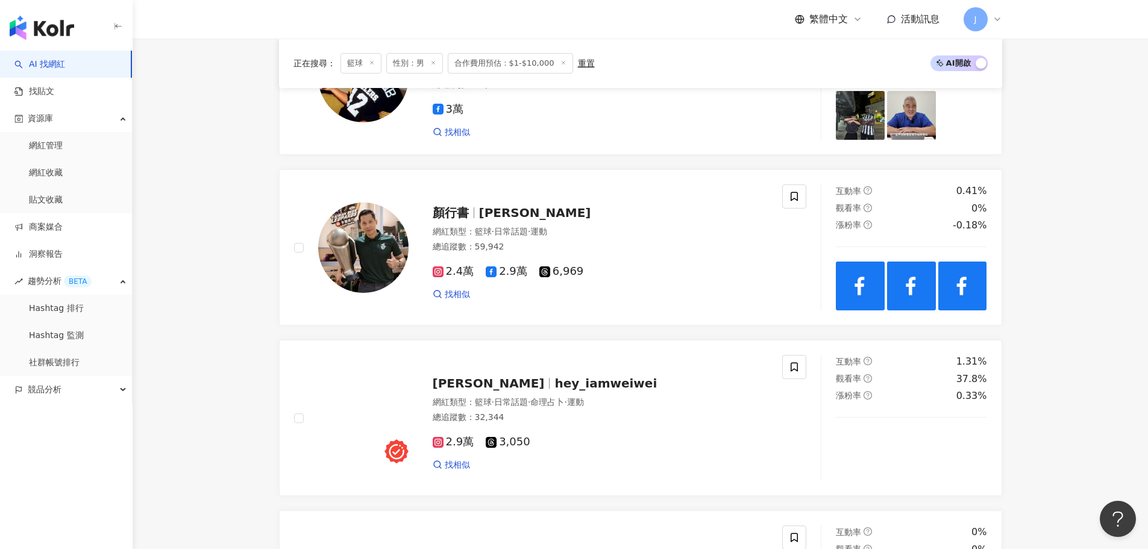
scroll to position [663, 0]
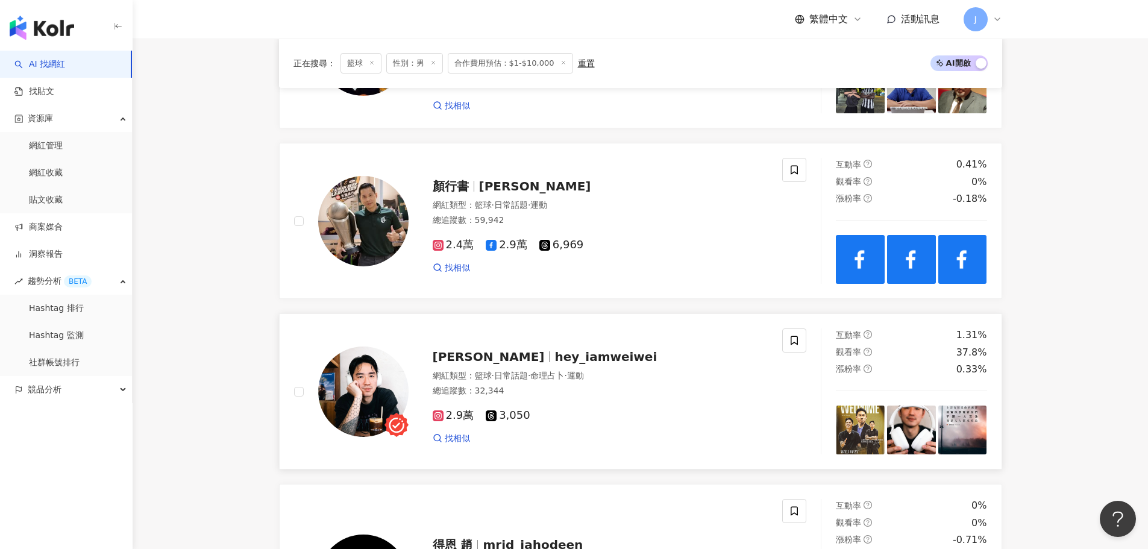
click at [554, 364] on span "hey_iamweiwei" at bounding box center [605, 357] width 102 height 14
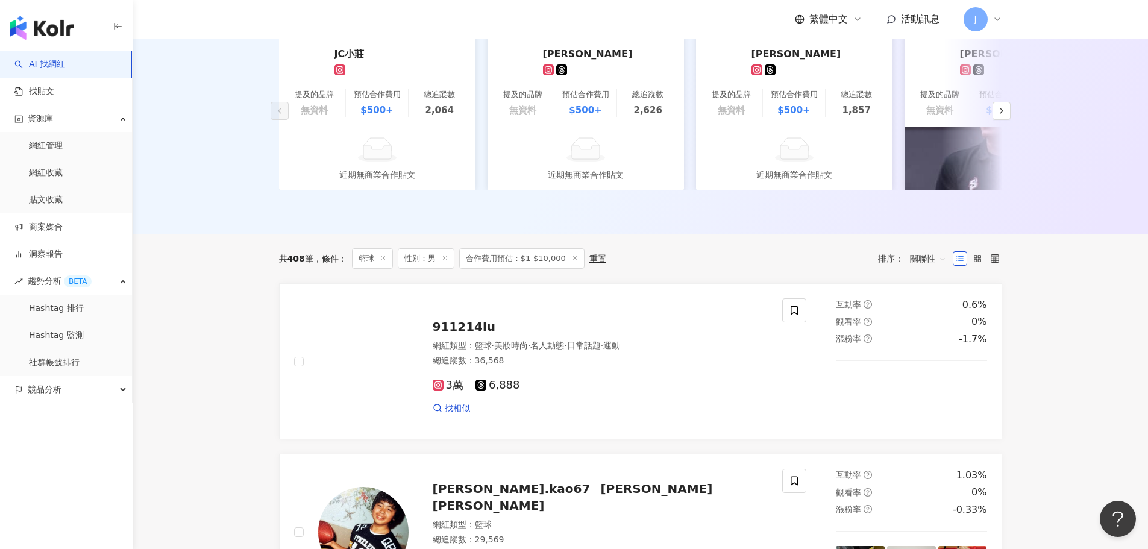
scroll to position [181, 0]
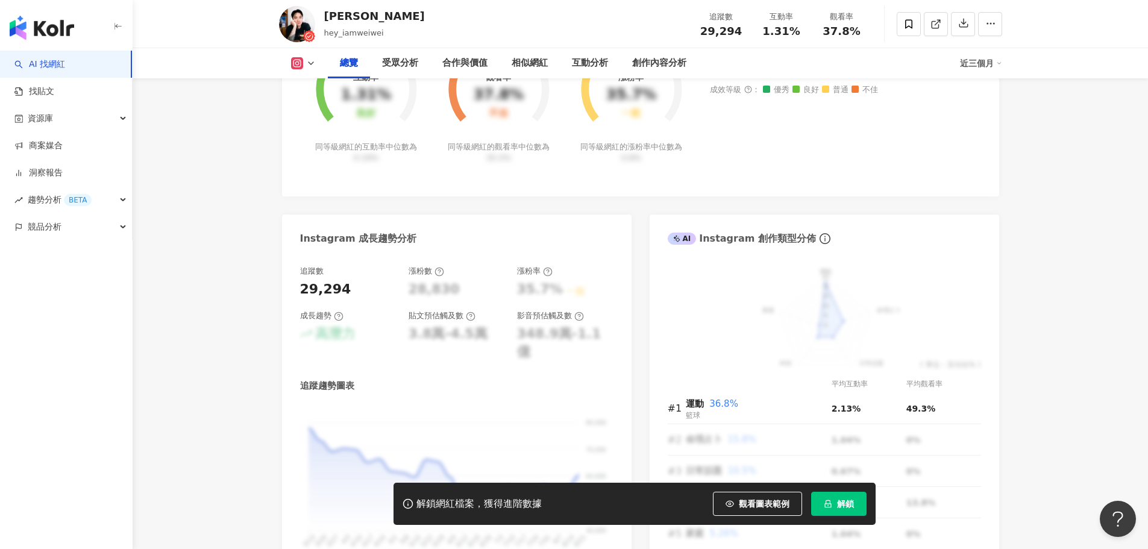
scroll to position [542, 0]
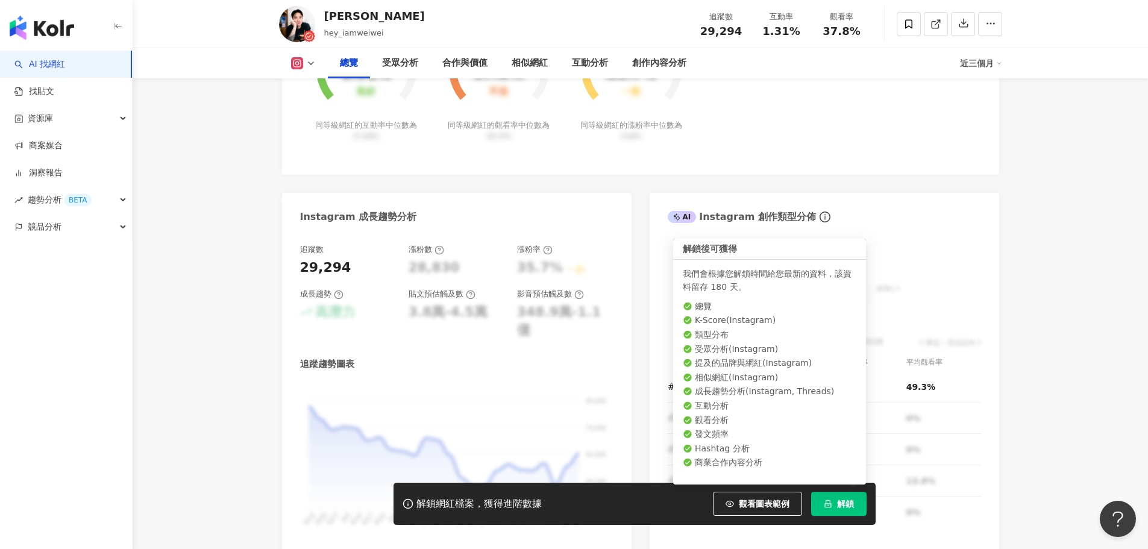
click at [855, 501] on button "解鎖" at bounding box center [838, 504] width 55 height 24
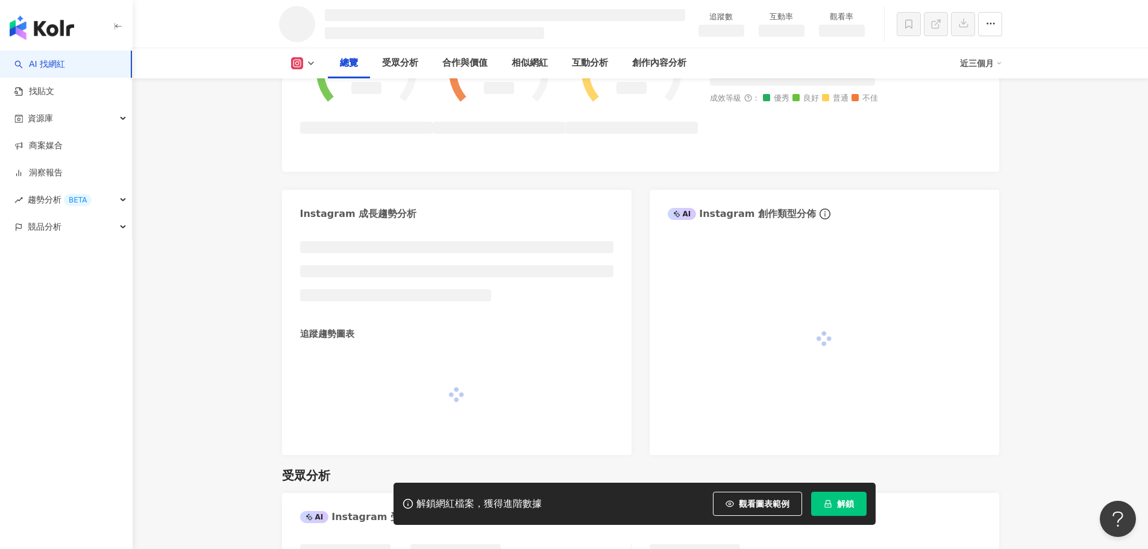
scroll to position [544, 0]
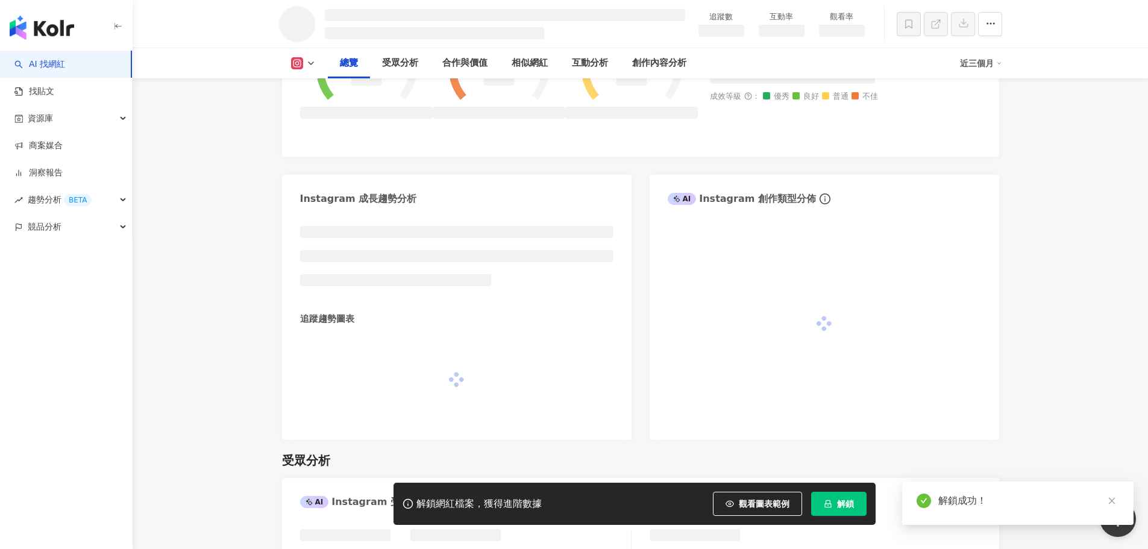
click at [1111, 500] on icon "close" at bounding box center [1112, 501] width 8 height 8
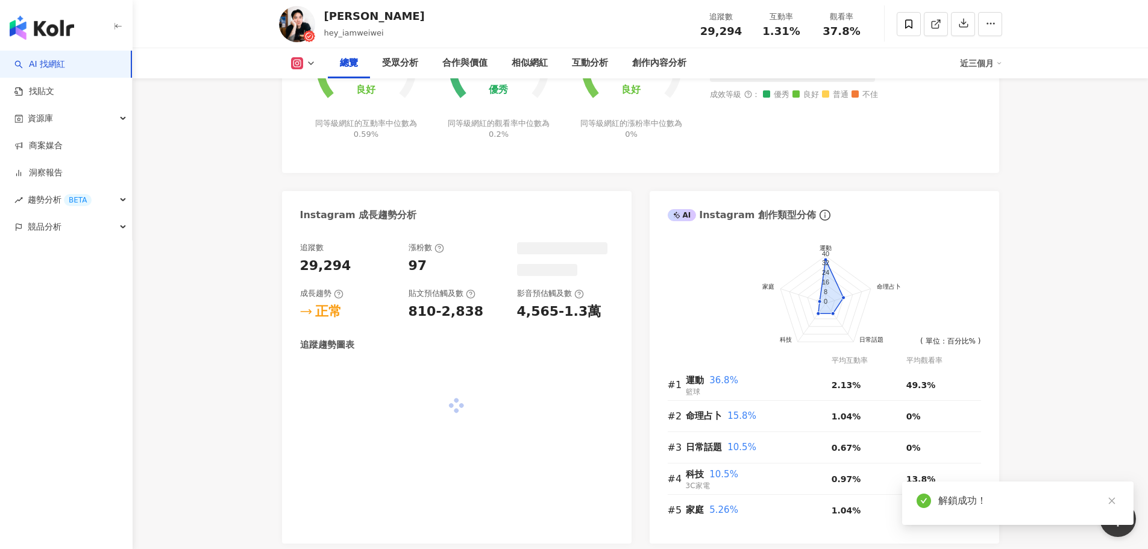
scroll to position [542, 0]
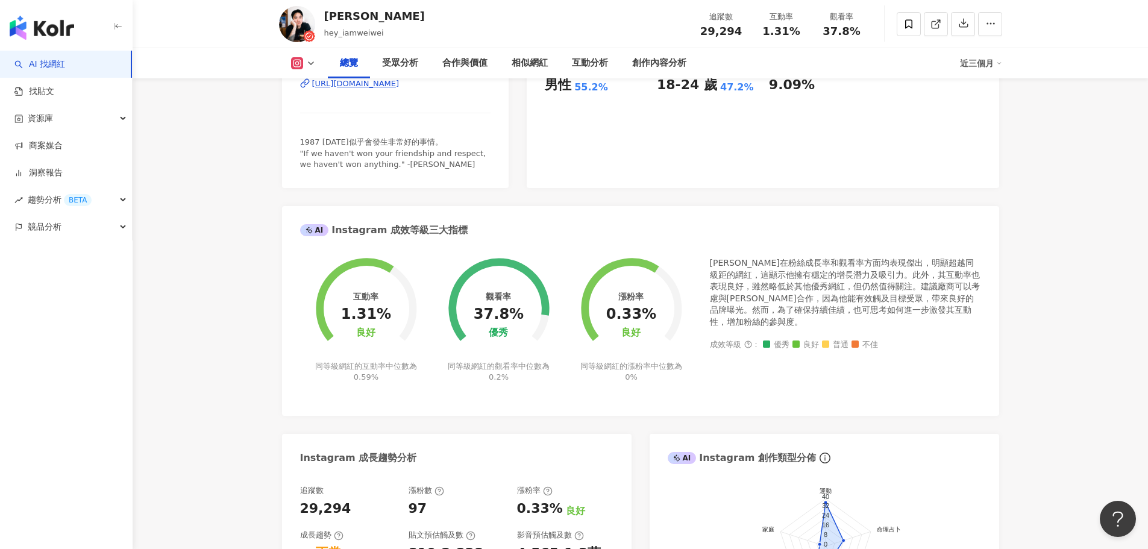
scroll to position [121, 0]
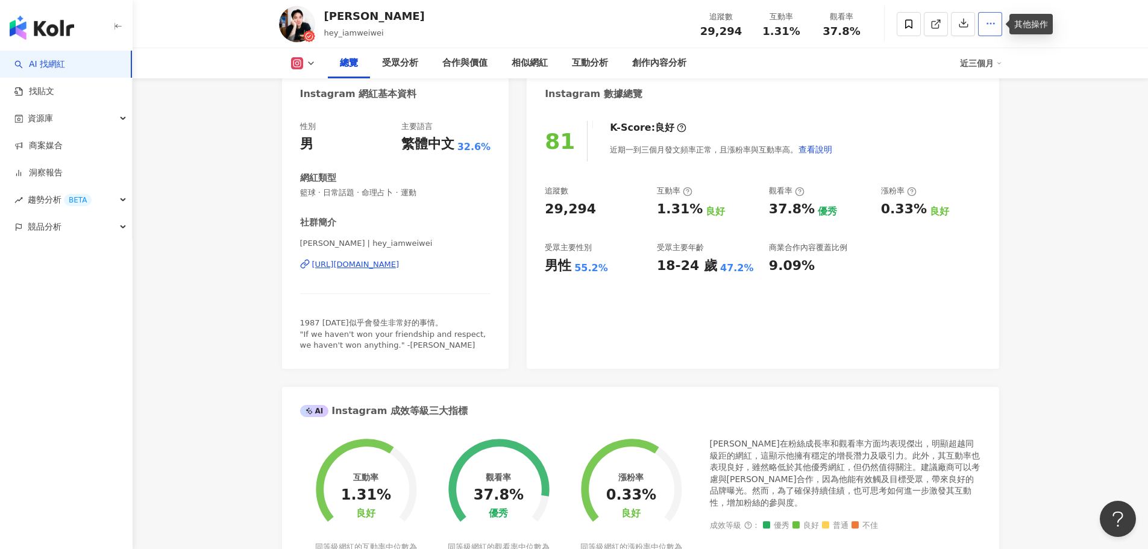
click at [988, 27] on icon "button" at bounding box center [990, 23] width 11 height 11
click at [970, 48] on span "查看合作資訊" at bounding box center [966, 52] width 51 height 13
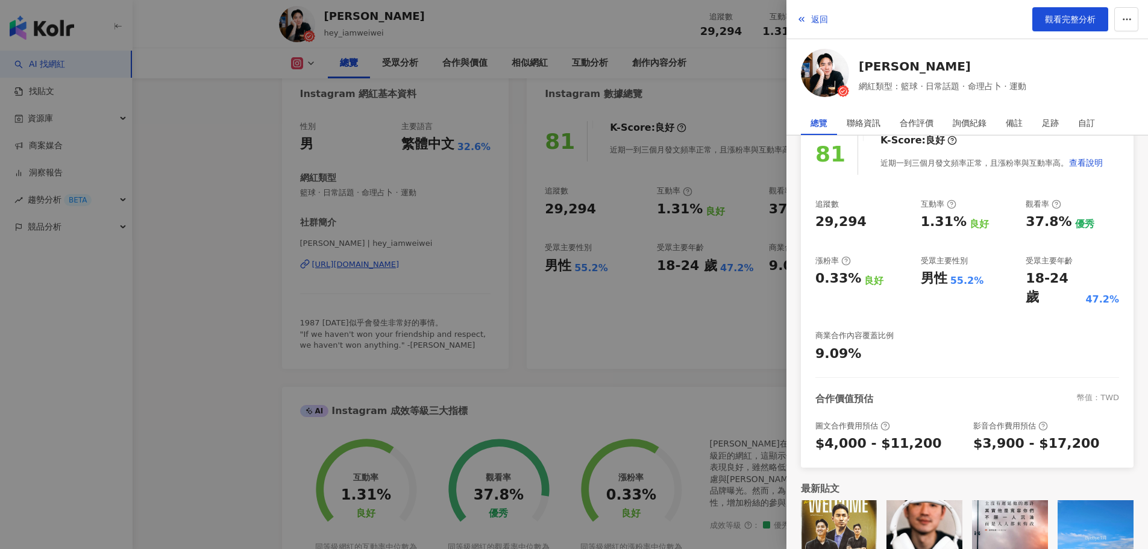
click at [252, 304] on div at bounding box center [574, 274] width 1148 height 549
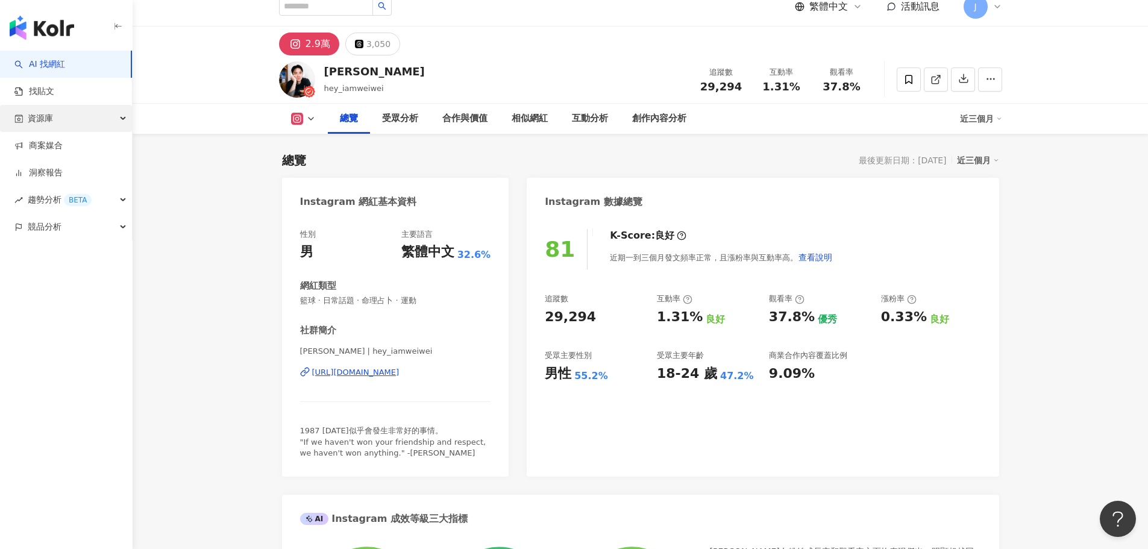
scroll to position [0, 0]
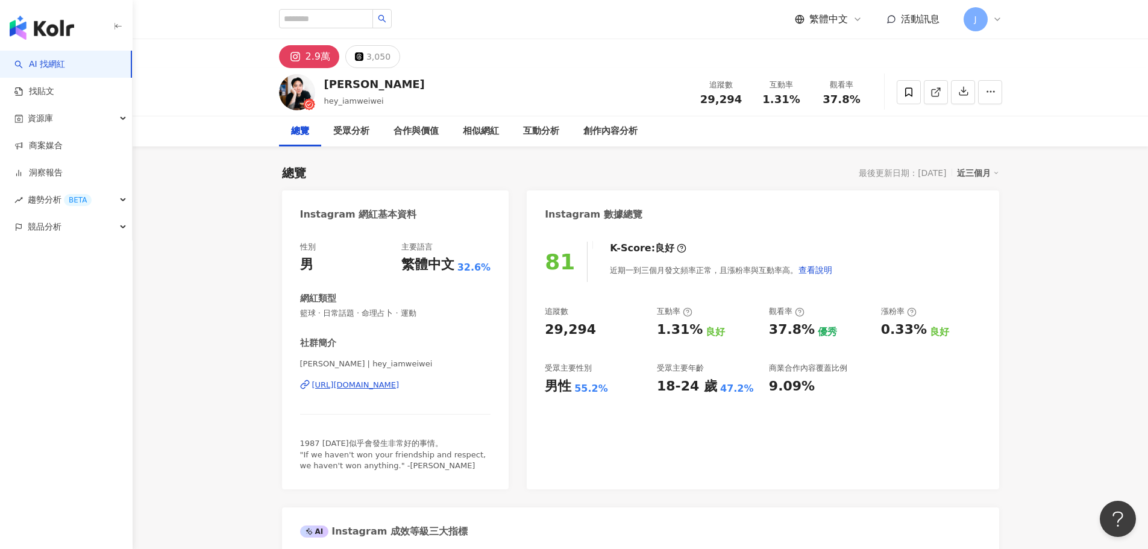
click at [55, 22] on img "button" at bounding box center [42, 28] width 64 height 24
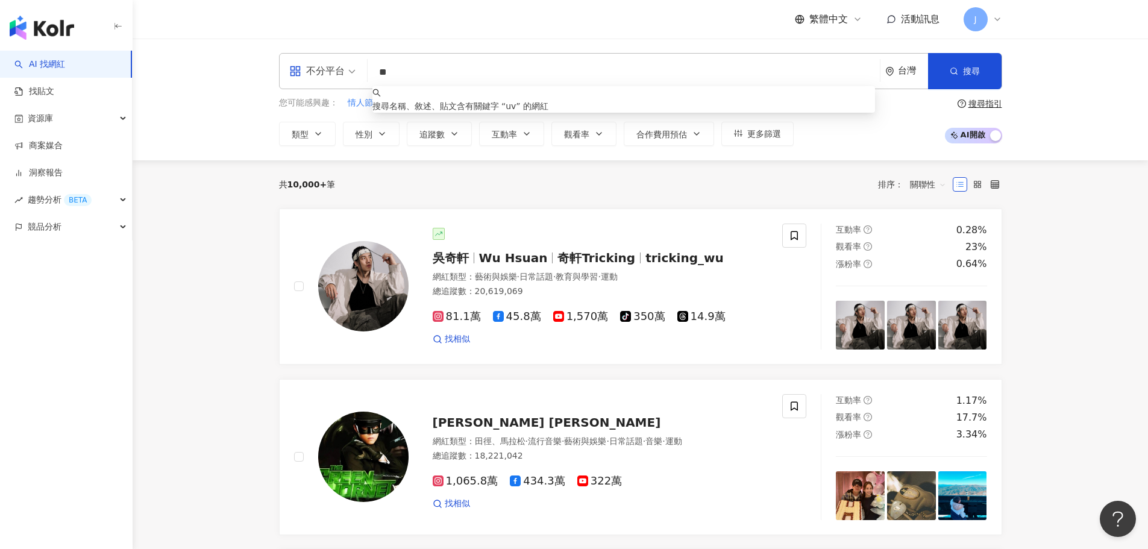
type input "*"
type input "**"
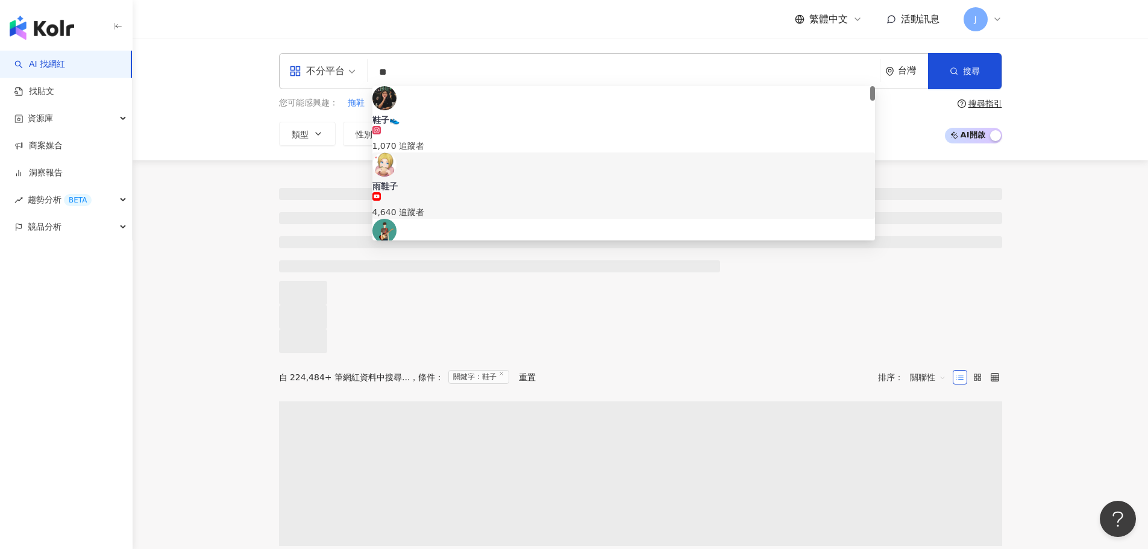
click at [227, 284] on div at bounding box center [641, 256] width 1016 height 193
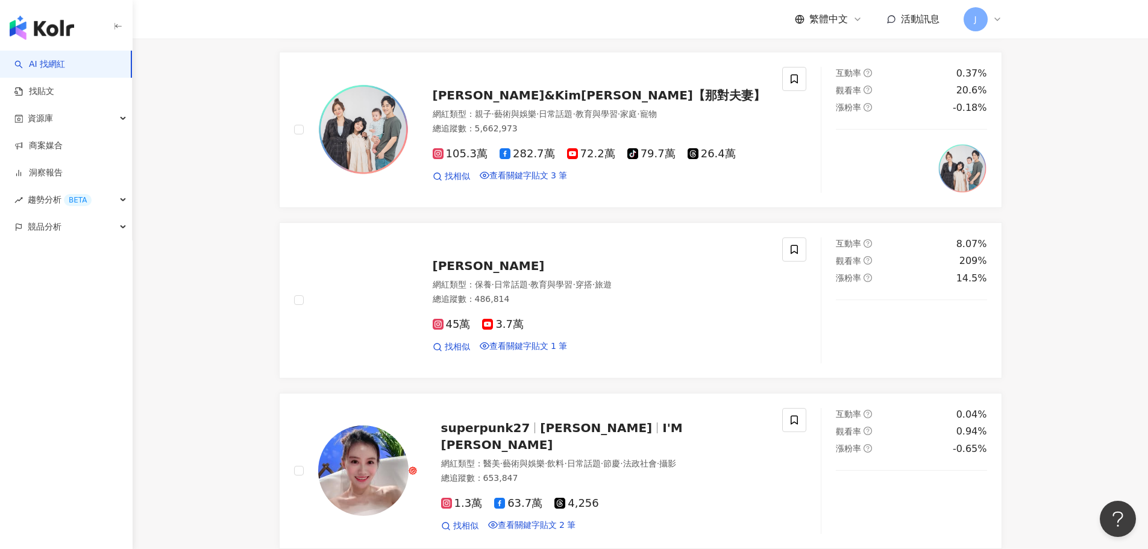
scroll to position [1085, 0]
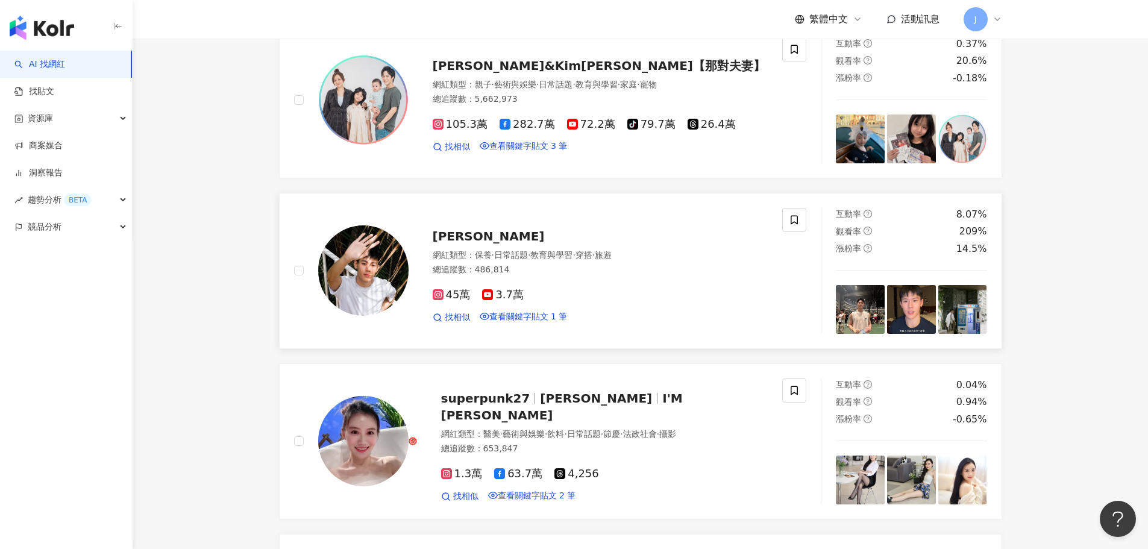
click at [492, 260] on span "·" at bounding box center [493, 255] width 2 height 10
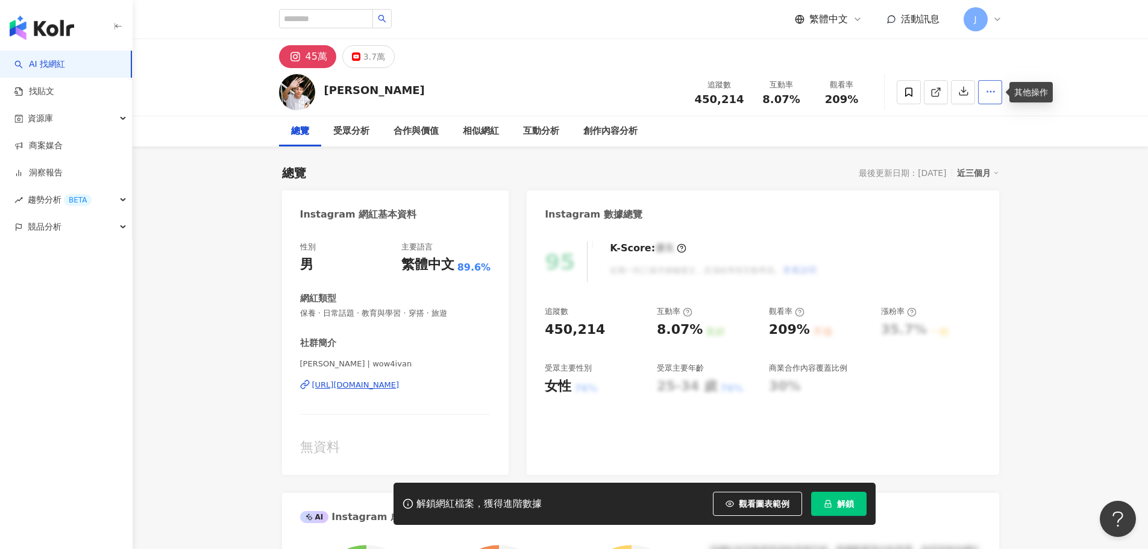
click at [994, 99] on button "button" at bounding box center [990, 92] width 24 height 24
click at [983, 125] on span "查看合作資訊" at bounding box center [966, 121] width 51 height 13
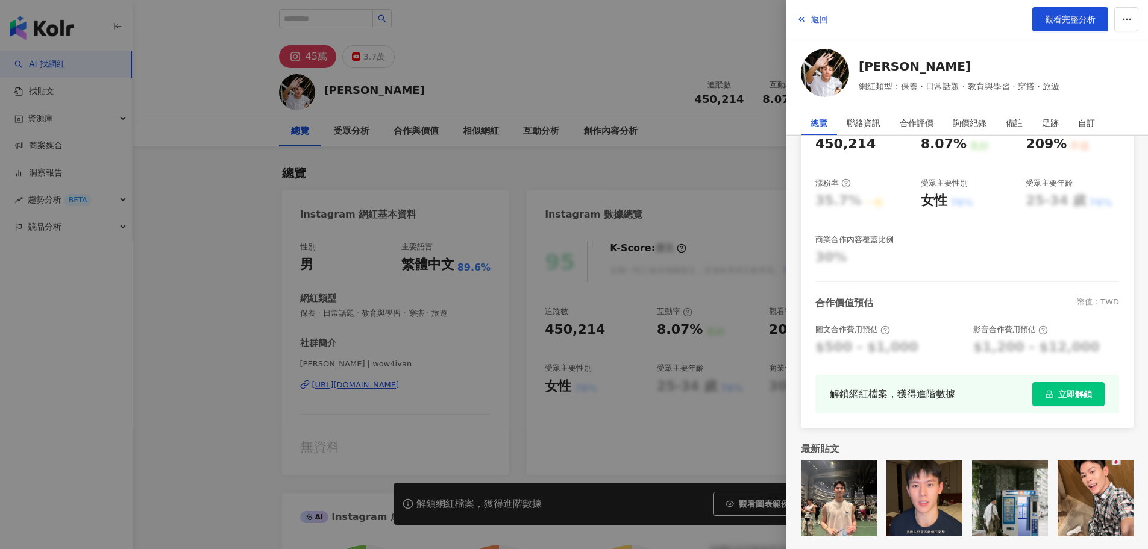
scroll to position [199, 0]
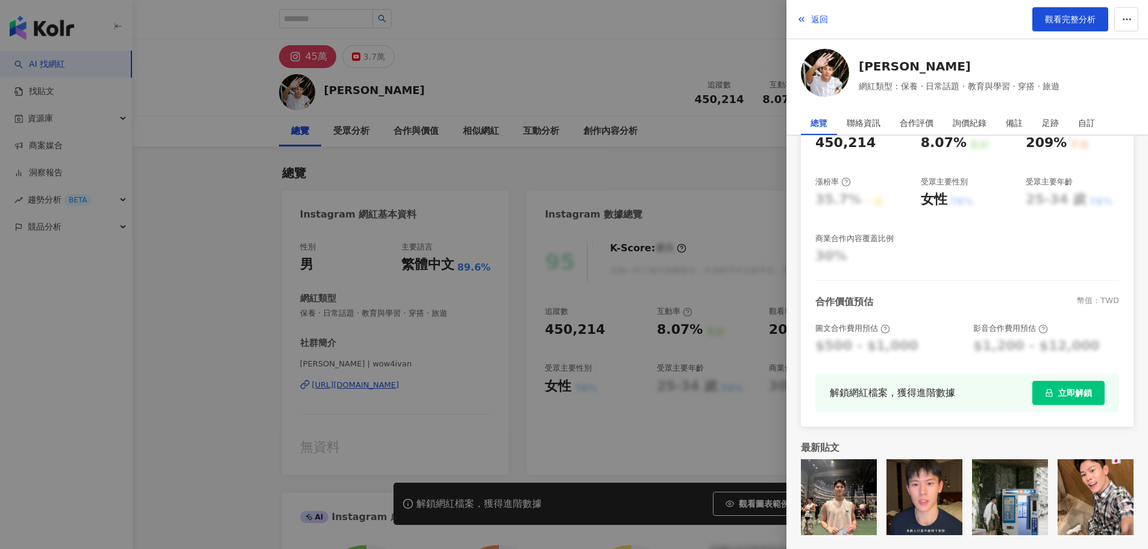
click at [705, 158] on div at bounding box center [574, 274] width 1148 height 549
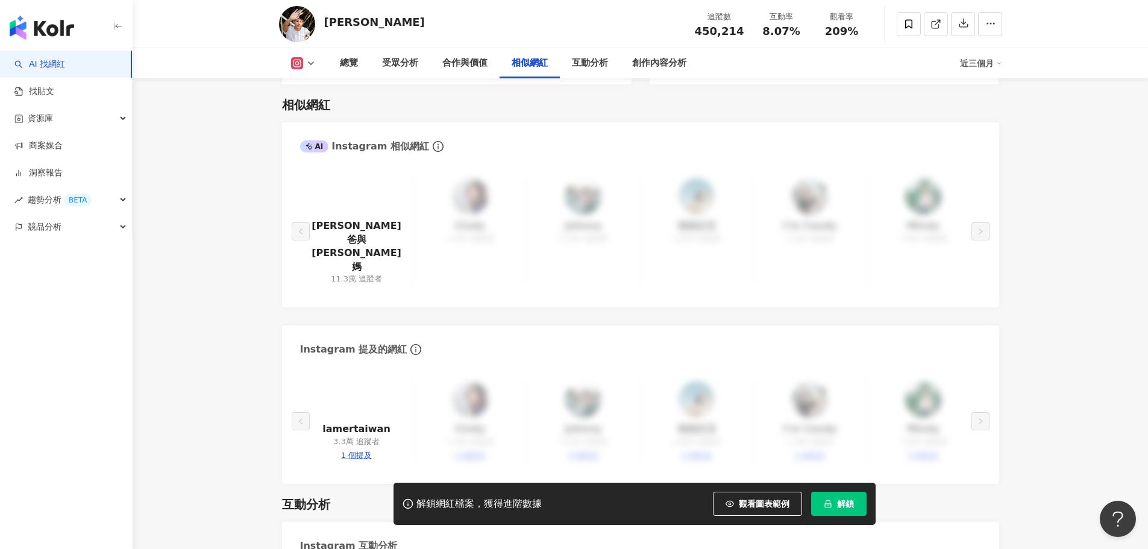
scroll to position [1989, 0]
